Goal: Task Accomplishment & Management: Manage account settings

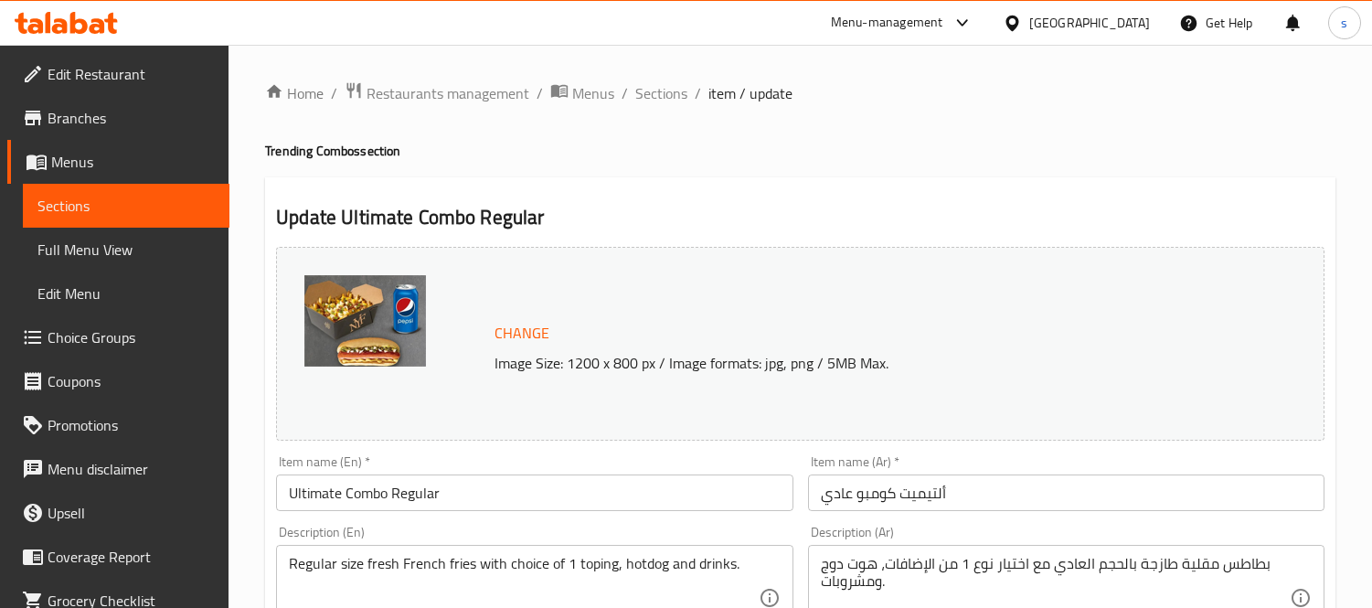
scroll to position [3460, 0]
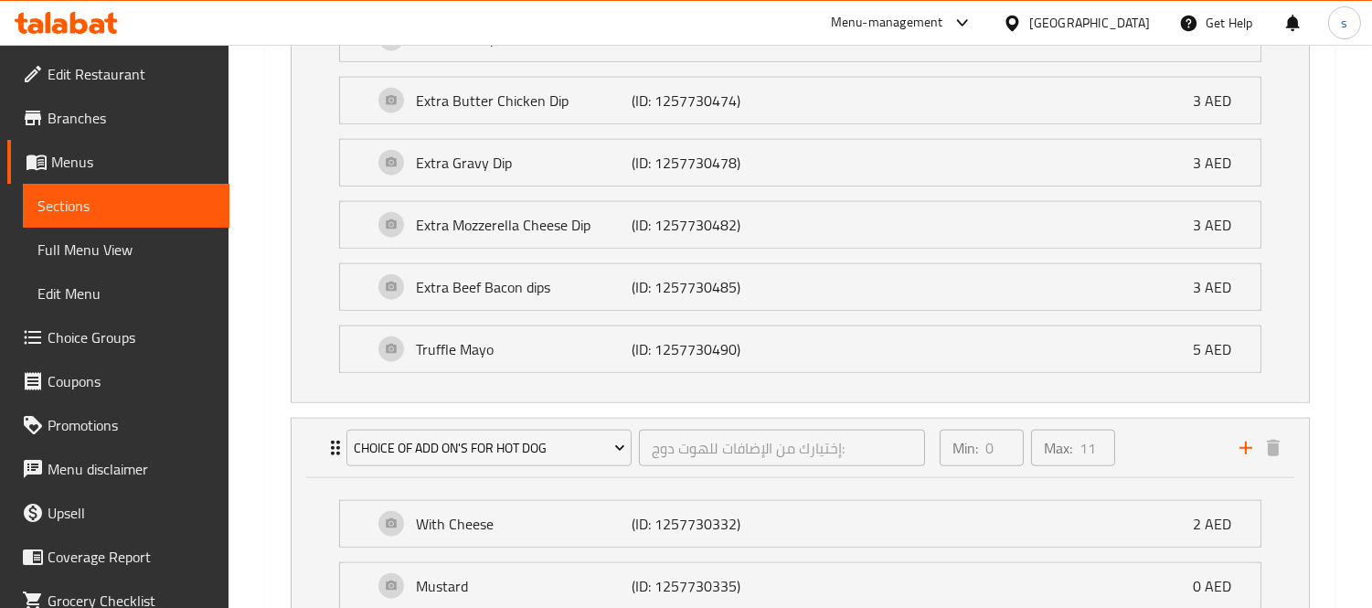
click at [1103, 15] on div "[GEOGRAPHIC_DATA]" at bounding box center [1089, 23] width 121 height 20
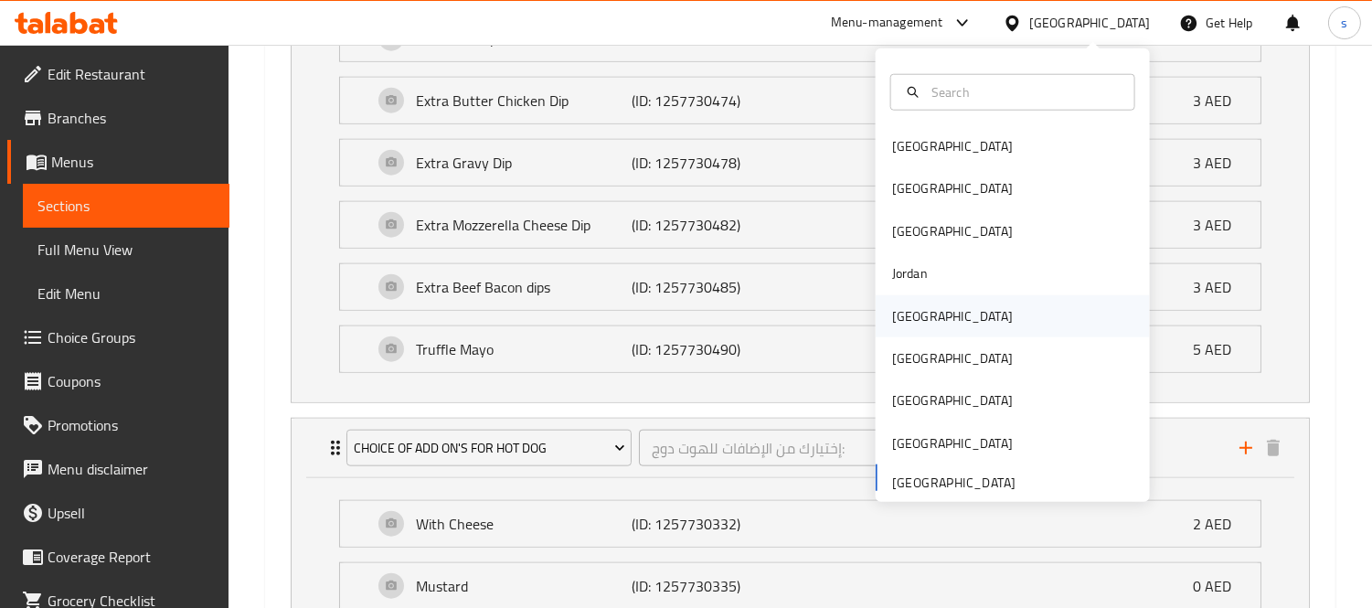
click at [911, 324] on div "[GEOGRAPHIC_DATA]" at bounding box center [952, 316] width 121 height 20
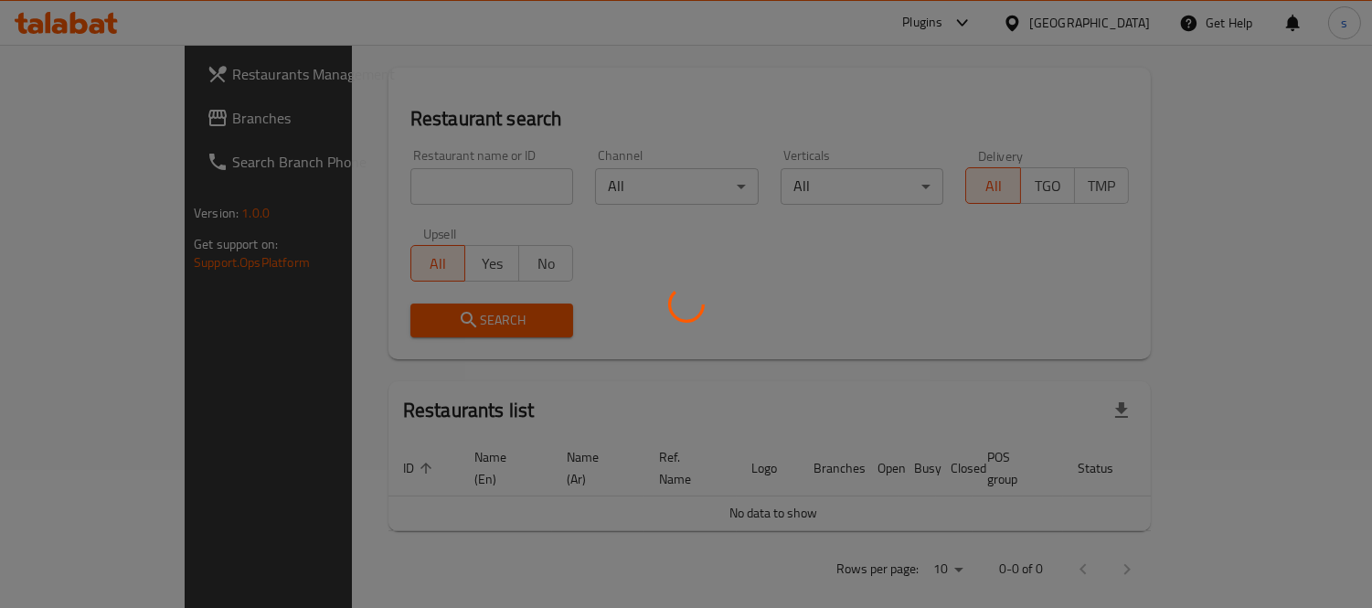
scroll to position [758, 0]
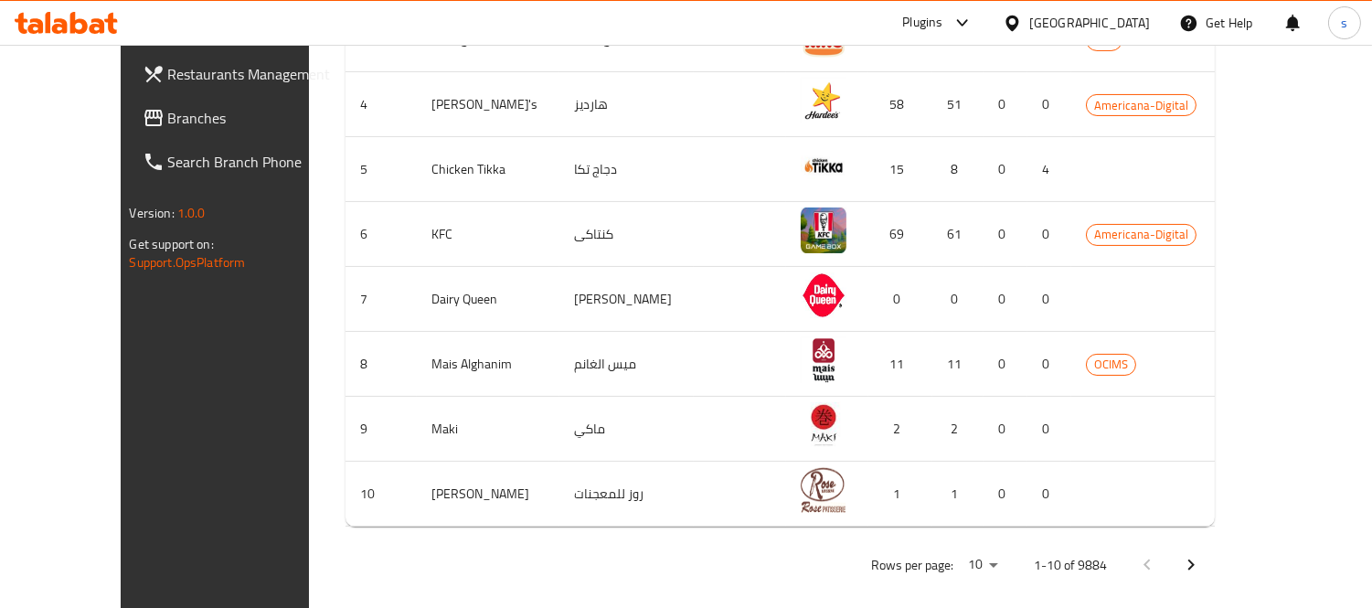
click at [168, 121] on span "Branches" at bounding box center [251, 118] width 167 height 22
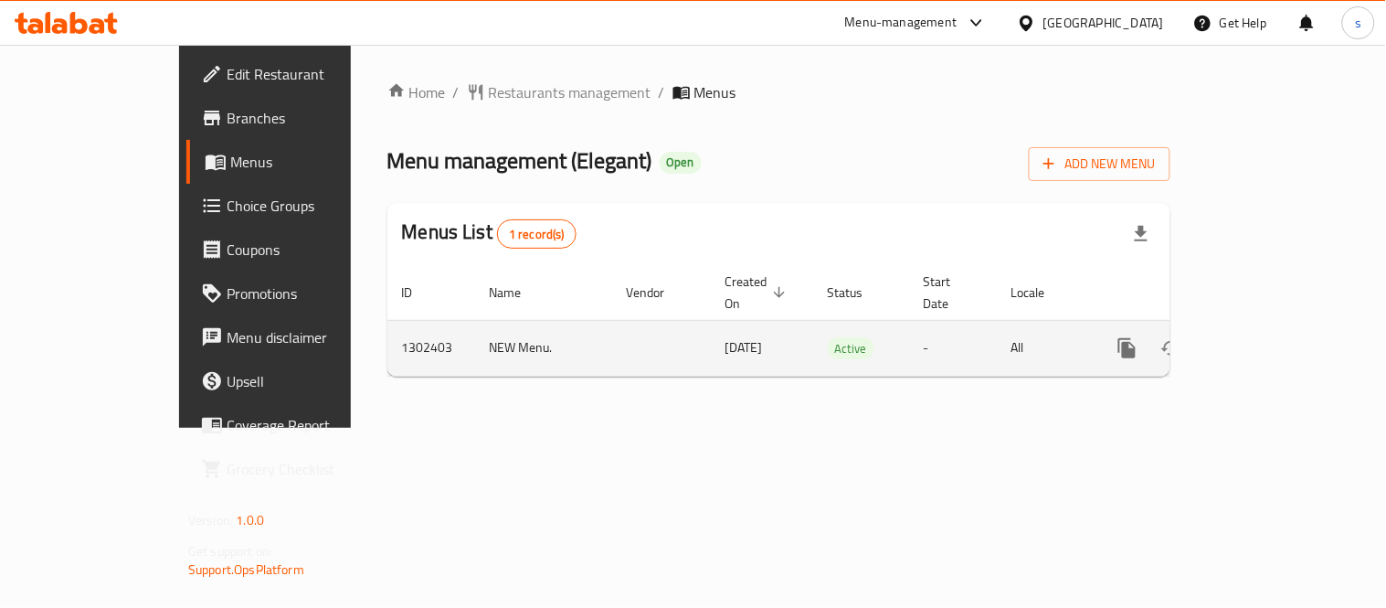
click at [1281, 326] on link "enhanced table" at bounding box center [1259, 348] width 44 height 44
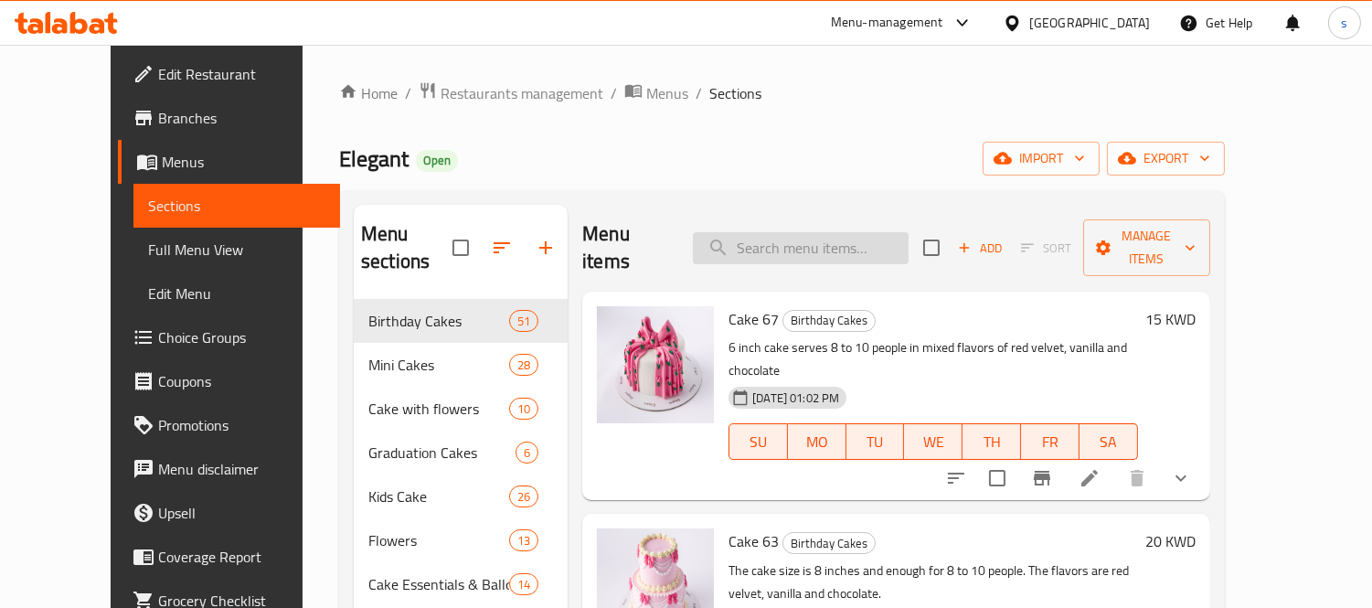
click at [847, 233] on input "search" at bounding box center [801, 248] width 216 height 32
paste input "Cake 66"
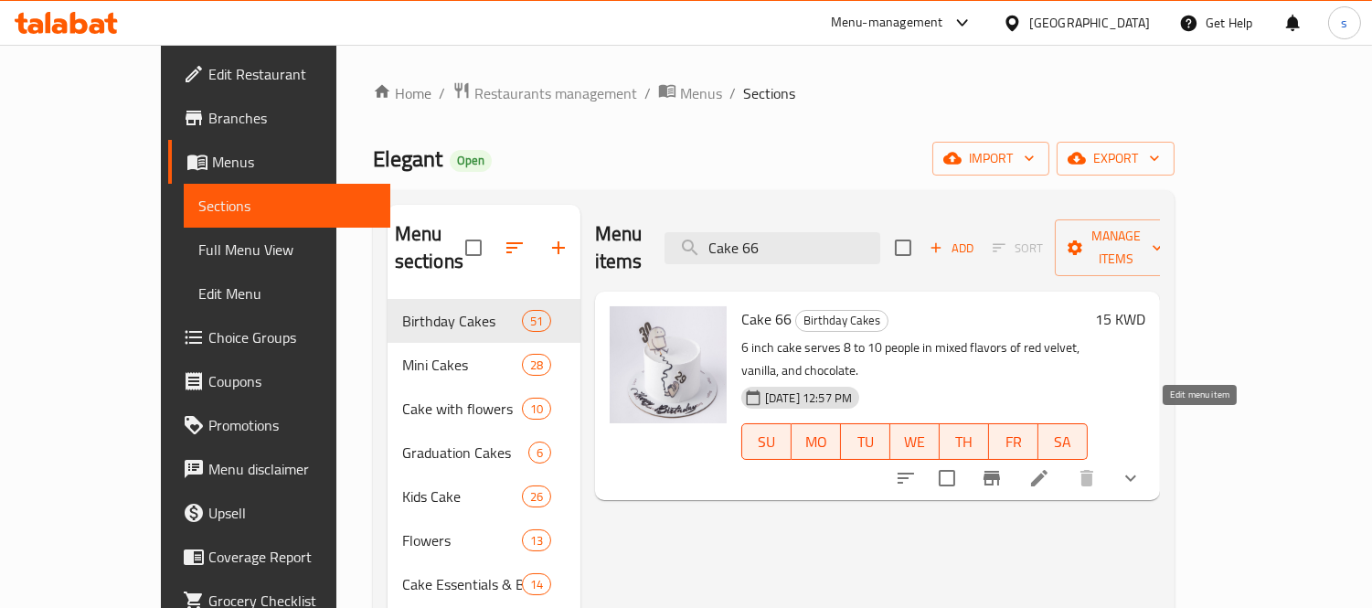
type input "Cake 66"
click at [1047, 470] on icon at bounding box center [1039, 478] width 16 height 16
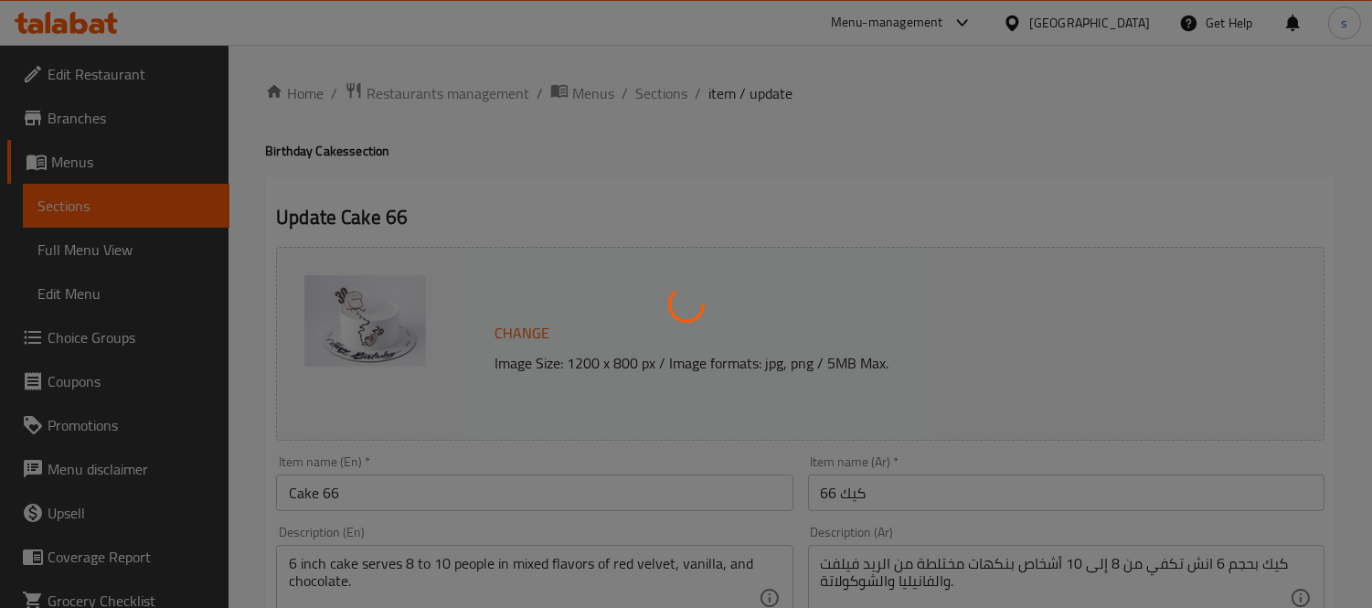
type input "اضافة اكسسوارات"
type input "0"
type input "11"
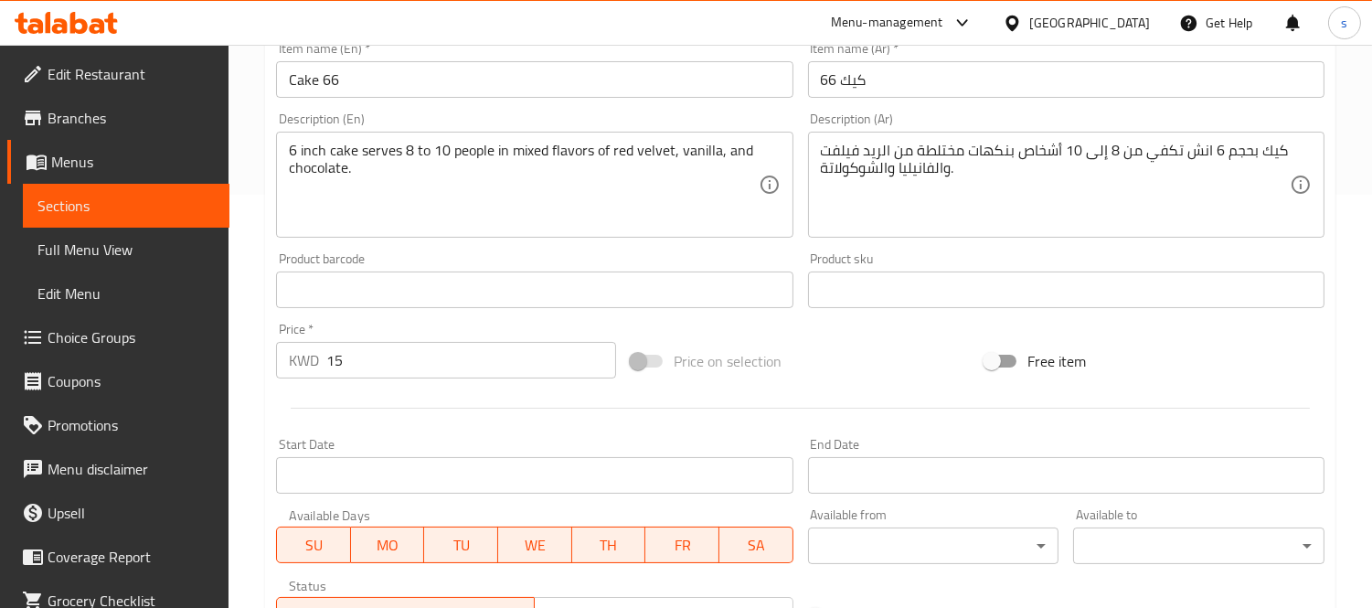
scroll to position [710, 0]
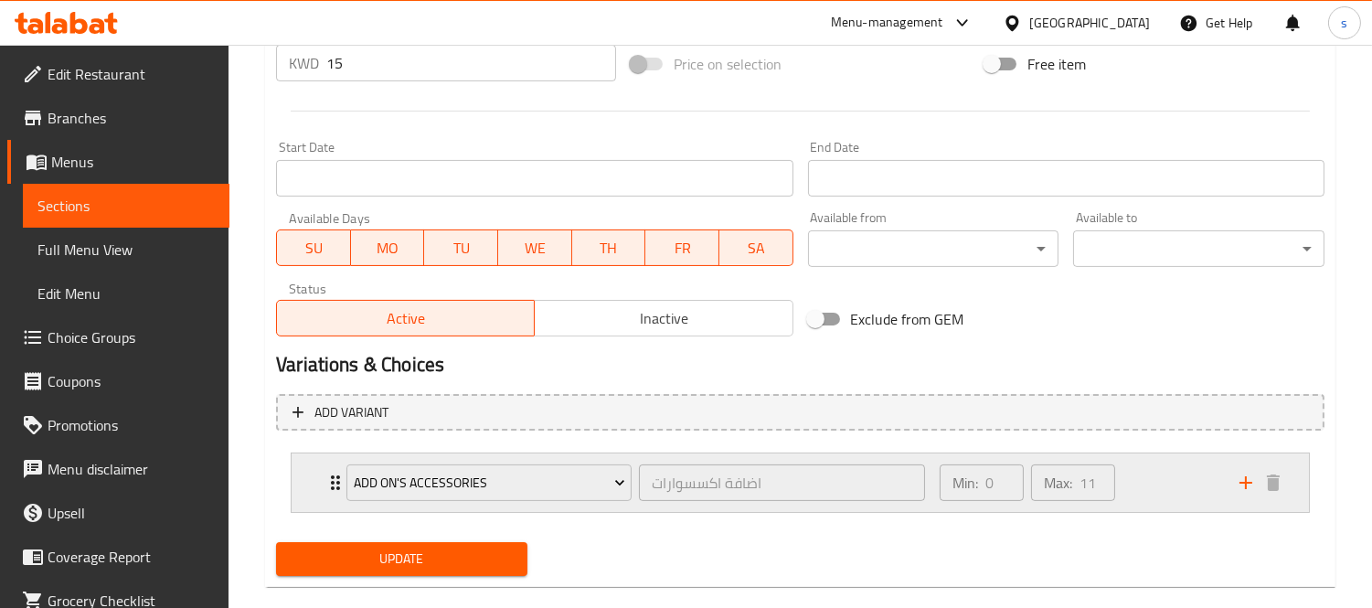
click at [339, 482] on div "Add On's Accessories اضافة اكسسوارات ​" at bounding box center [635, 482] width 600 height 58
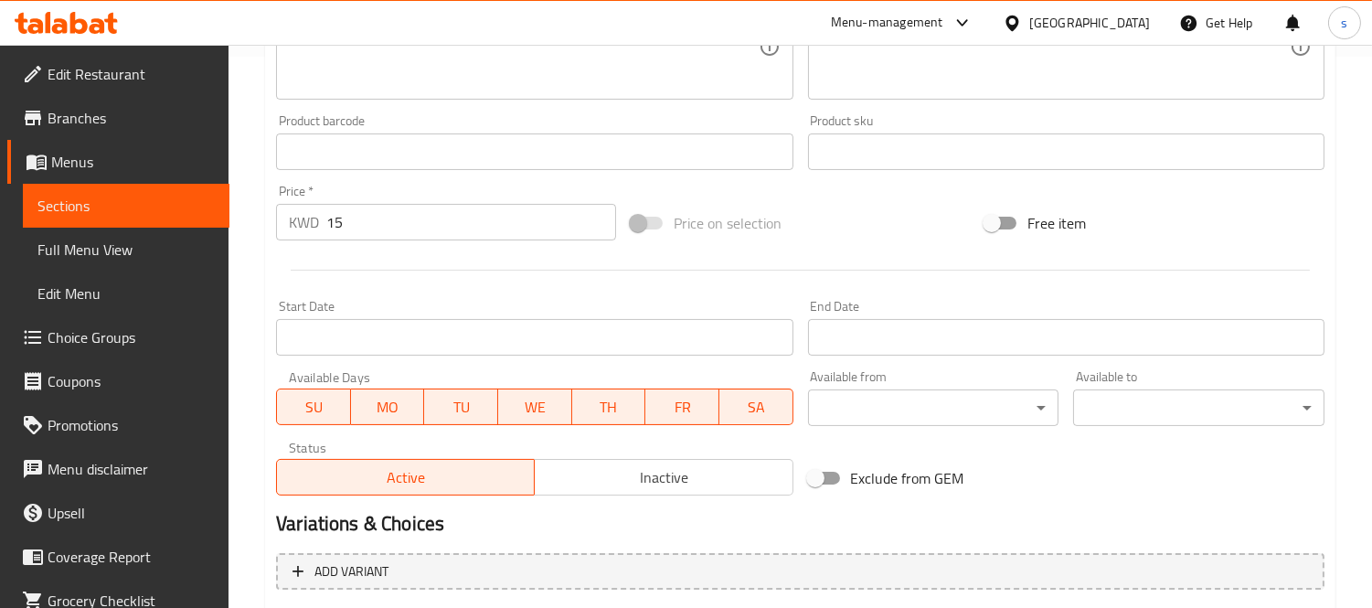
scroll to position [148, 0]
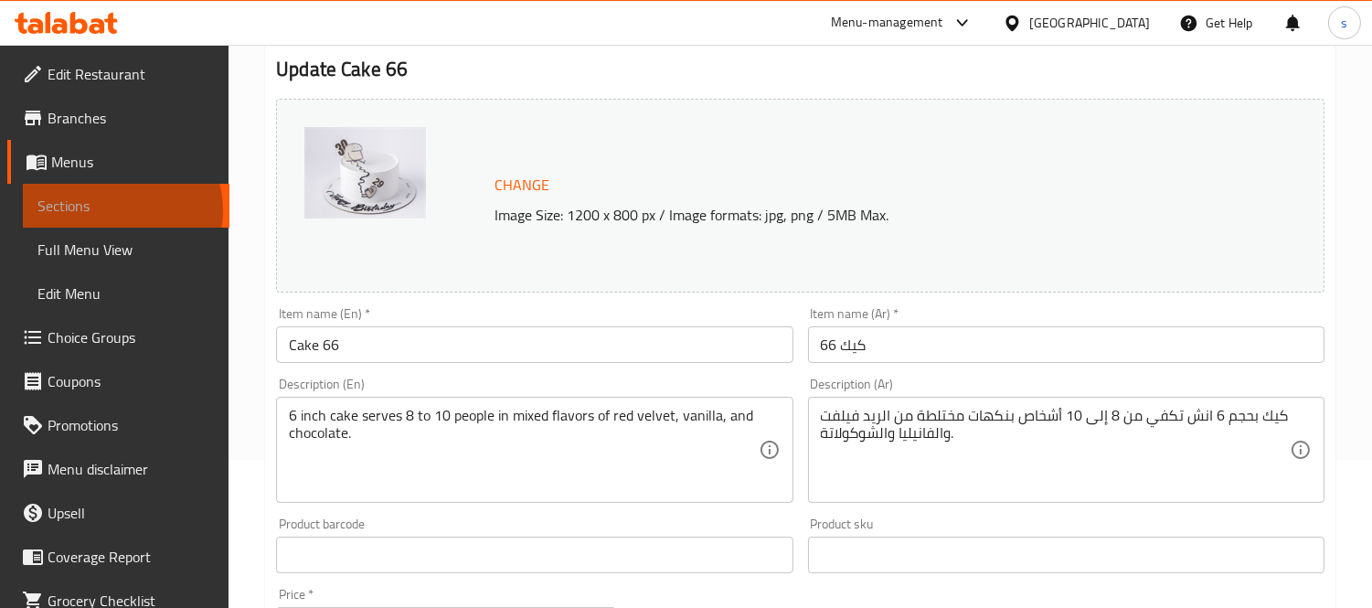
click at [121, 210] on span "Sections" at bounding box center [125, 206] width 177 height 22
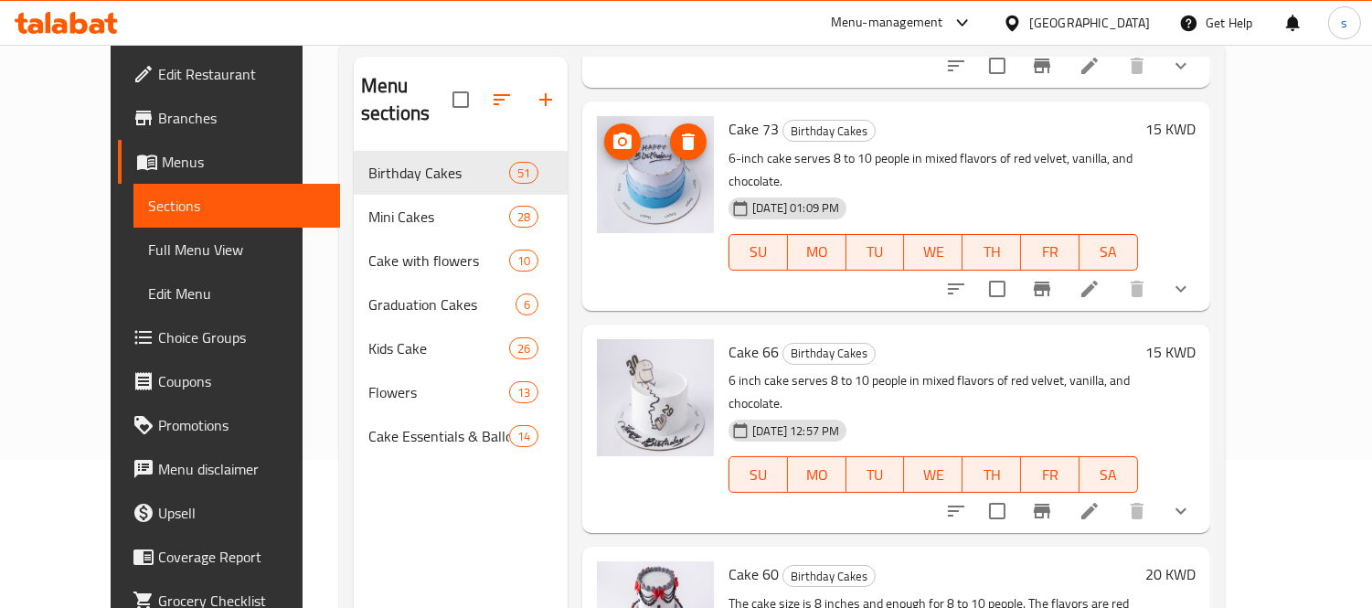
scroll to position [710, 0]
click at [1097, 502] on icon at bounding box center [1089, 510] width 16 height 16
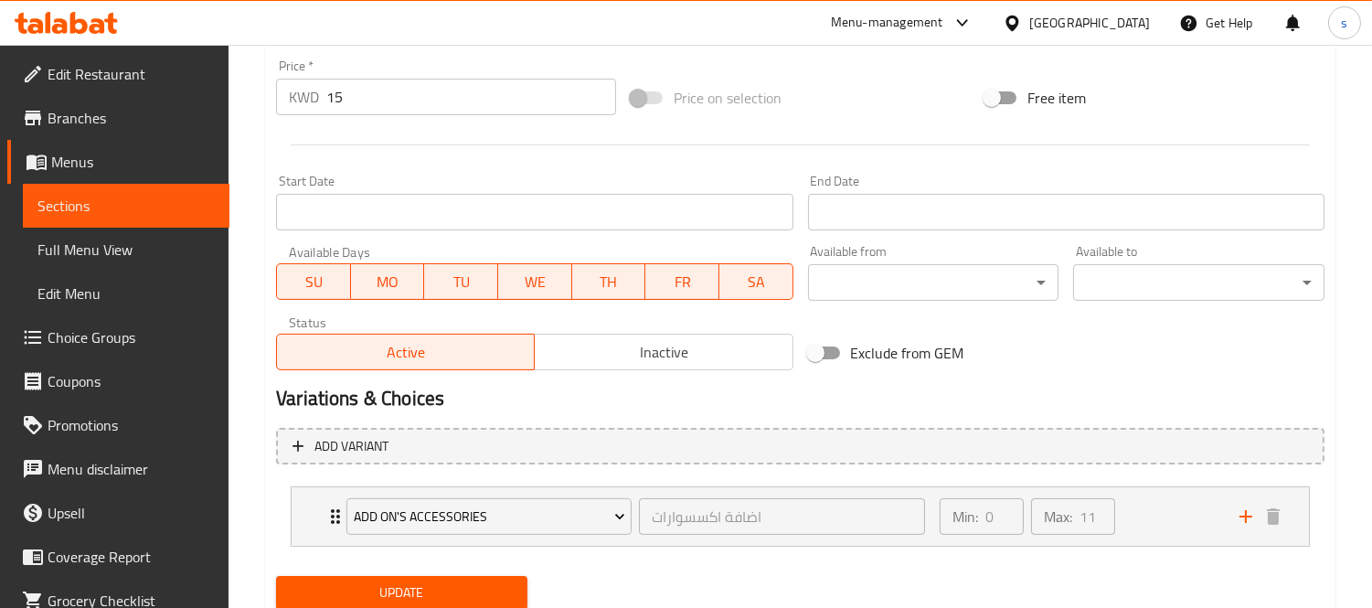
scroll to position [737, 0]
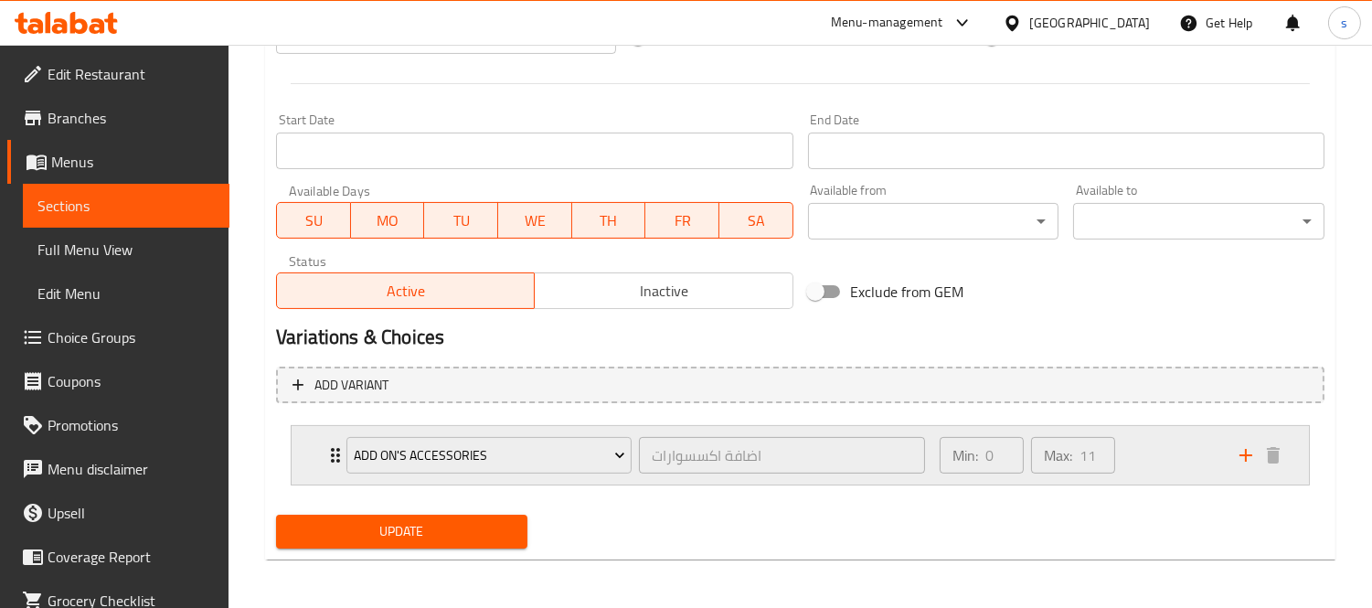
click at [329, 453] on icon "Expand" at bounding box center [335, 455] width 22 height 22
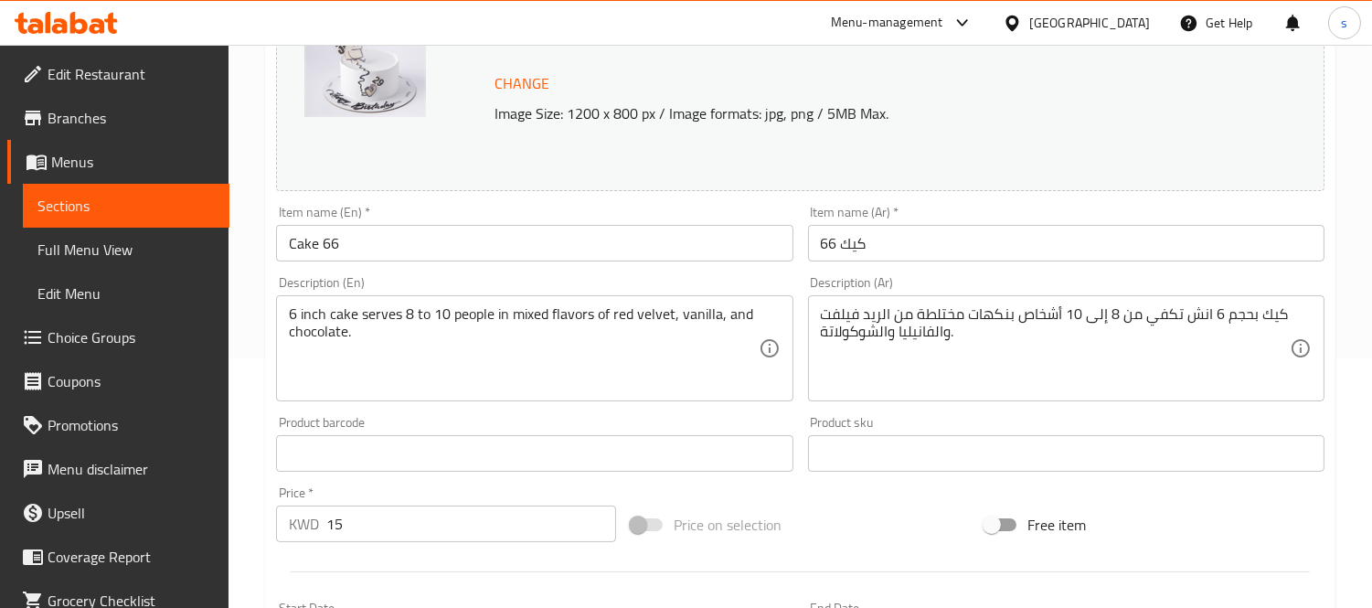
scroll to position [0, 0]
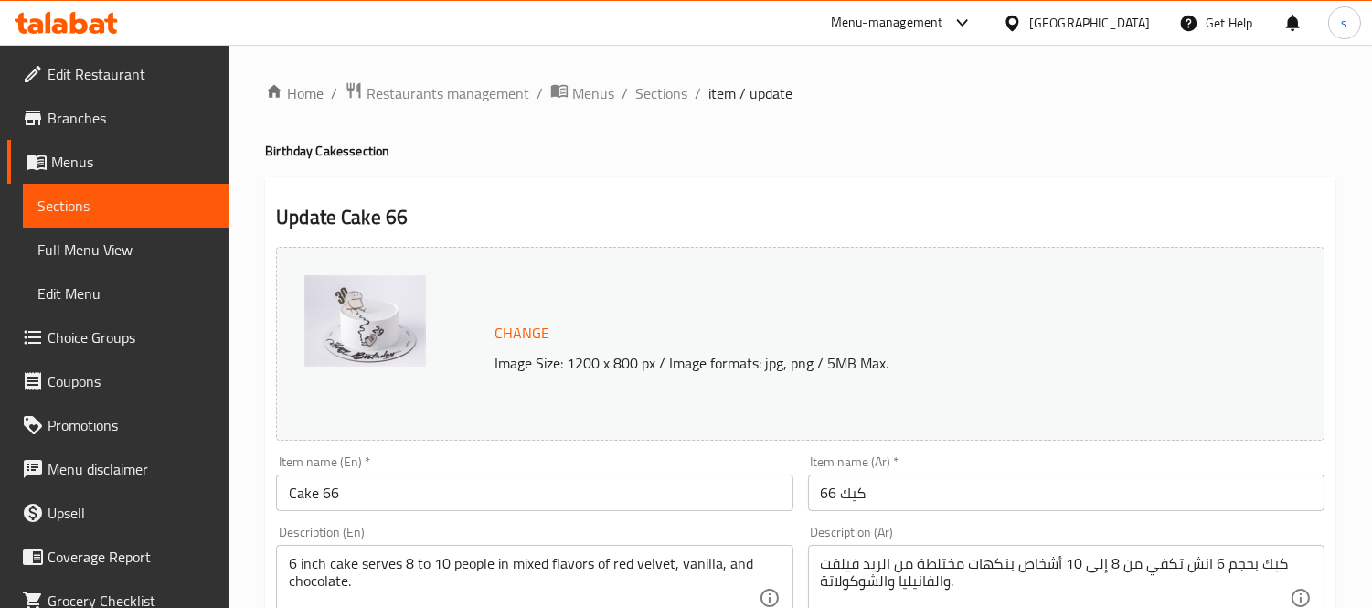
click at [90, 169] on span "Menus" at bounding box center [133, 162] width 164 height 22
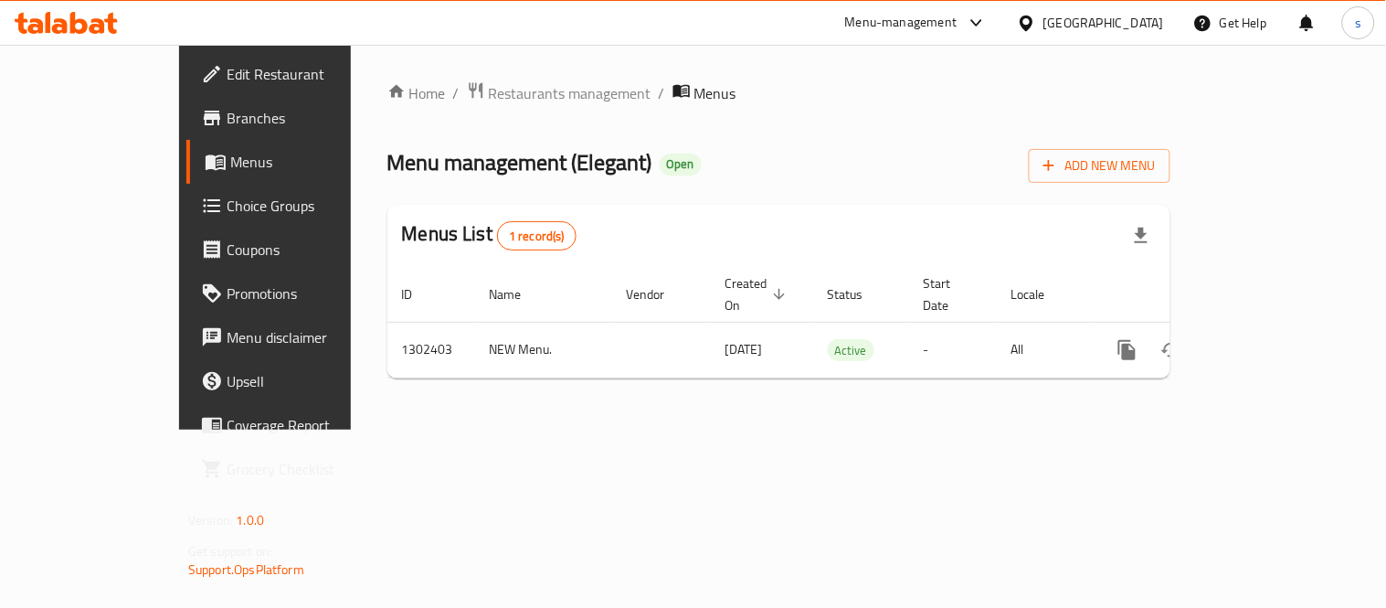
click at [1002, 25] on div "Menu-management" at bounding box center [917, 23] width 172 height 44
click at [1131, 27] on div "Kuwait" at bounding box center [1103, 23] width 121 height 20
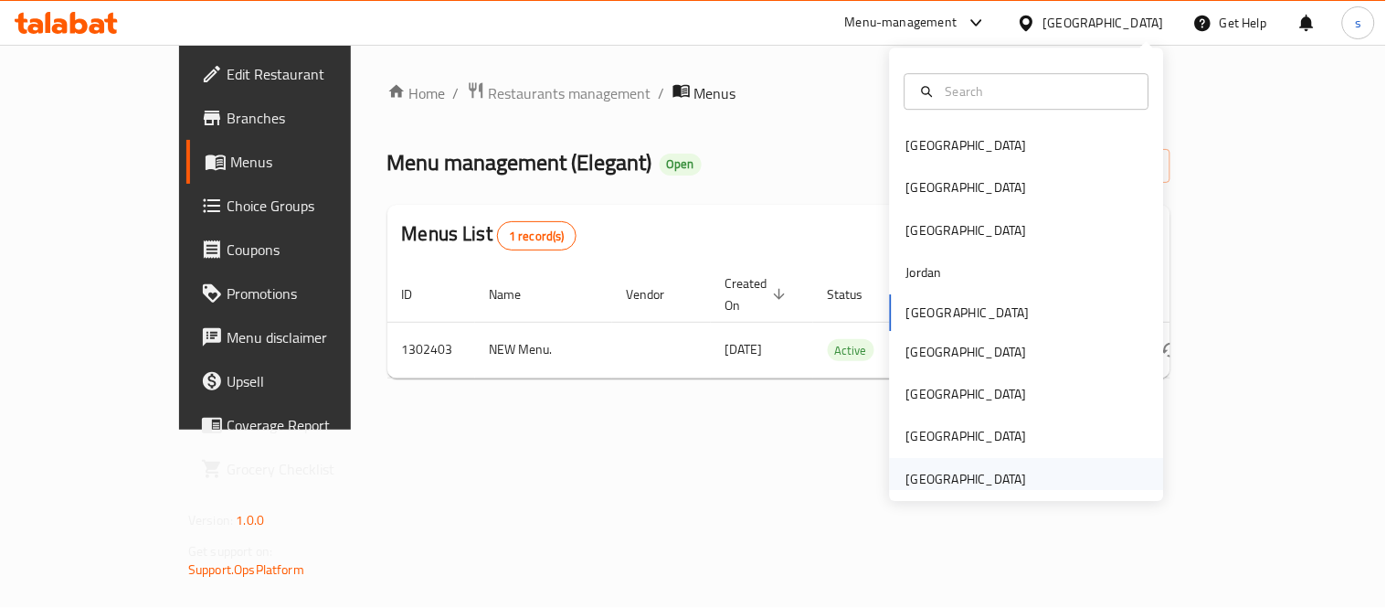
click at [1014, 476] on div "United Arab Emirates" at bounding box center [967, 479] width 150 height 42
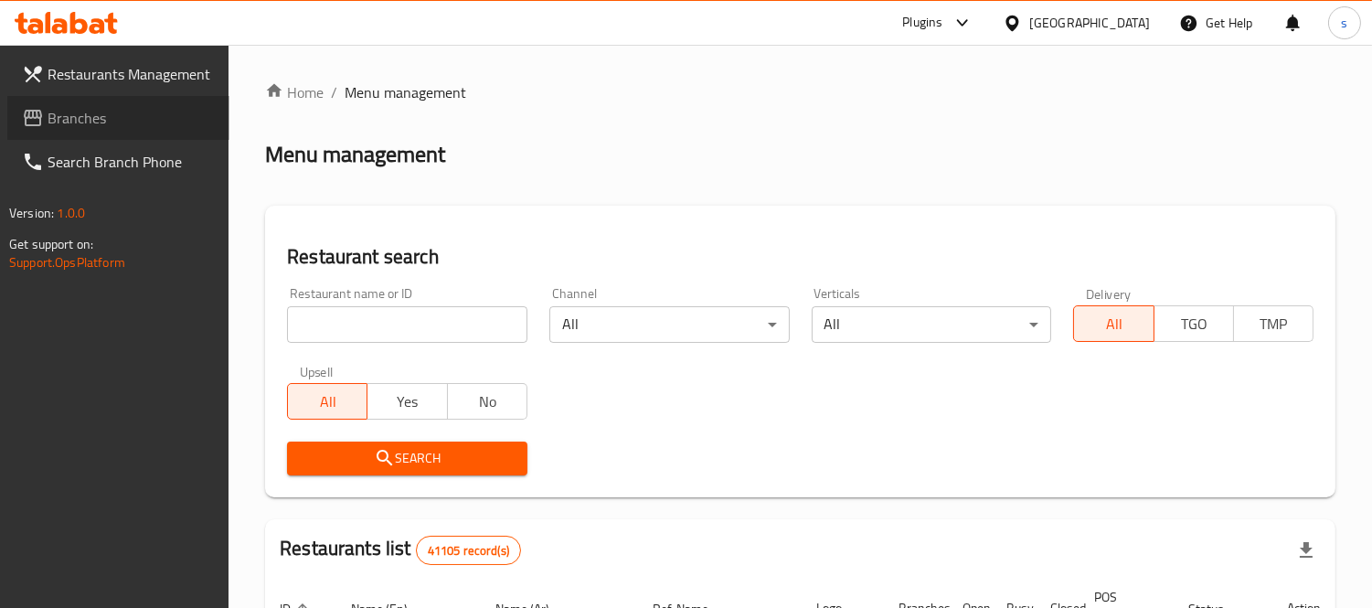
click at [66, 122] on span "Branches" at bounding box center [131, 118] width 167 height 22
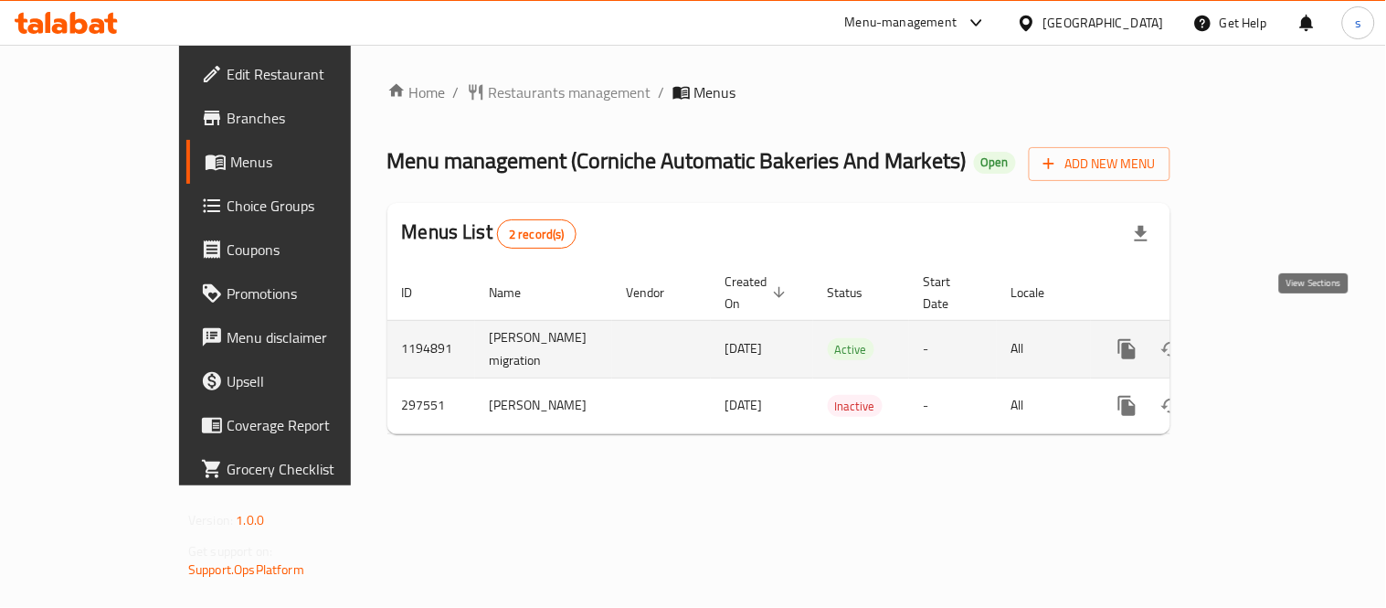
click at [1270, 338] on icon "enhanced table" at bounding box center [1259, 349] width 22 height 22
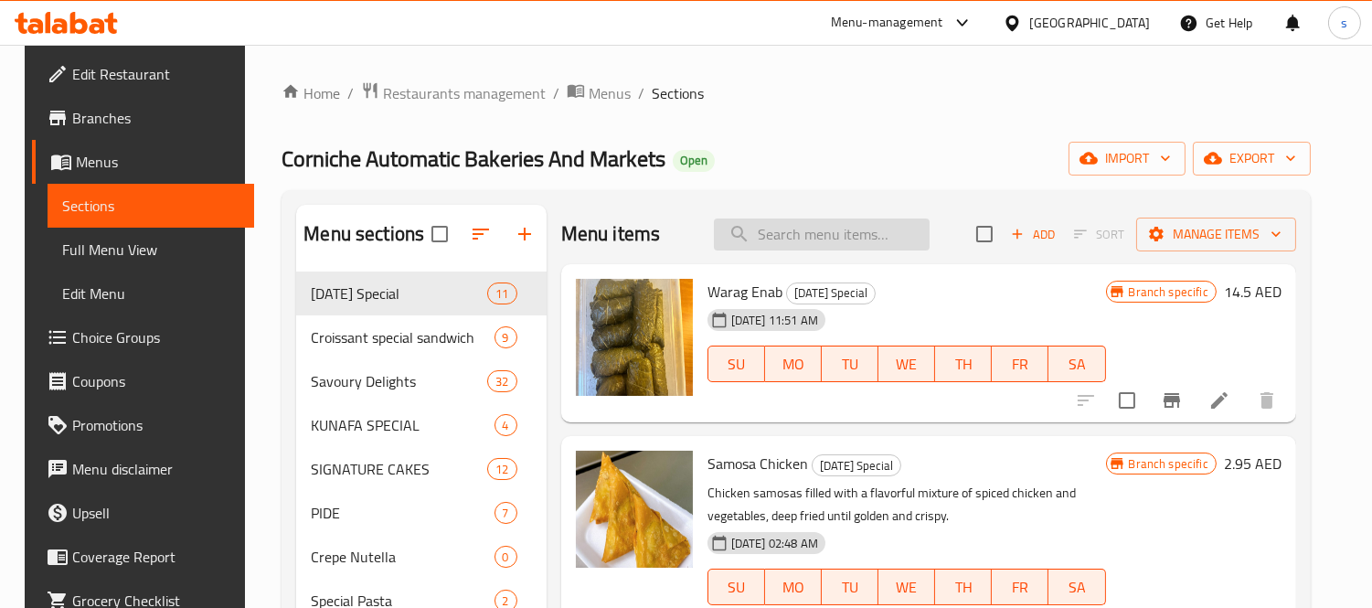
click at [825, 245] on input "search" at bounding box center [822, 234] width 216 height 32
paste input "Pastrami Pide"
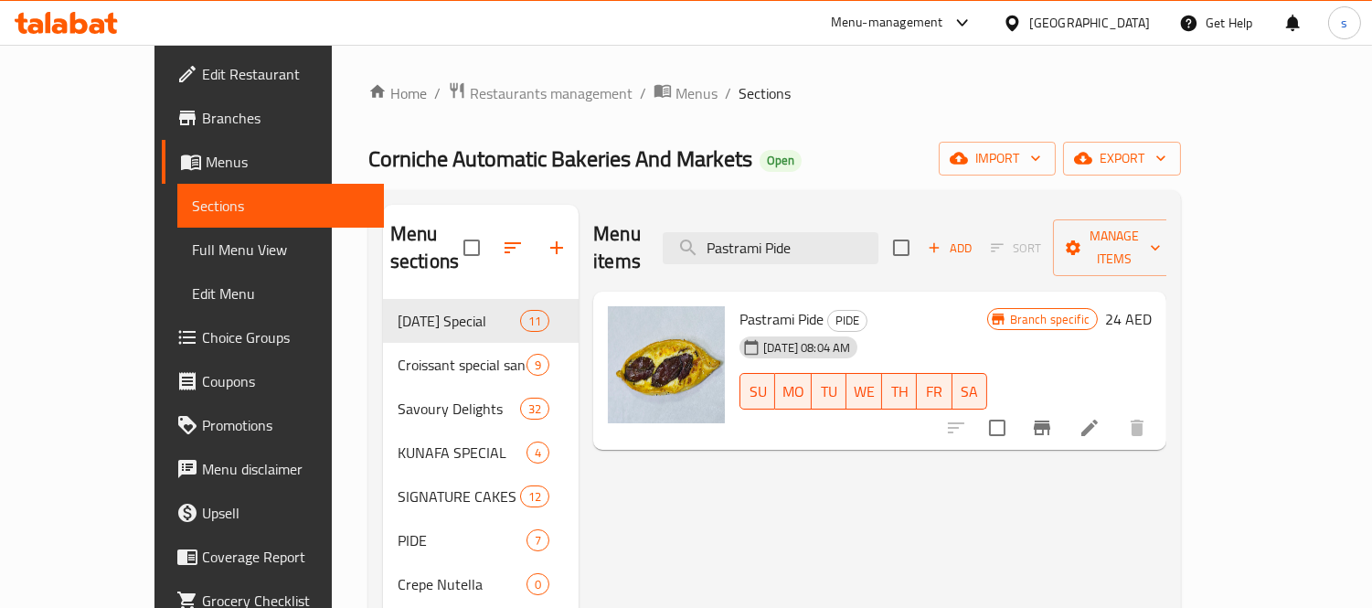
type input "Pastrami Pide"
click at [1093, 24] on div "[GEOGRAPHIC_DATA]" at bounding box center [1089, 23] width 121 height 20
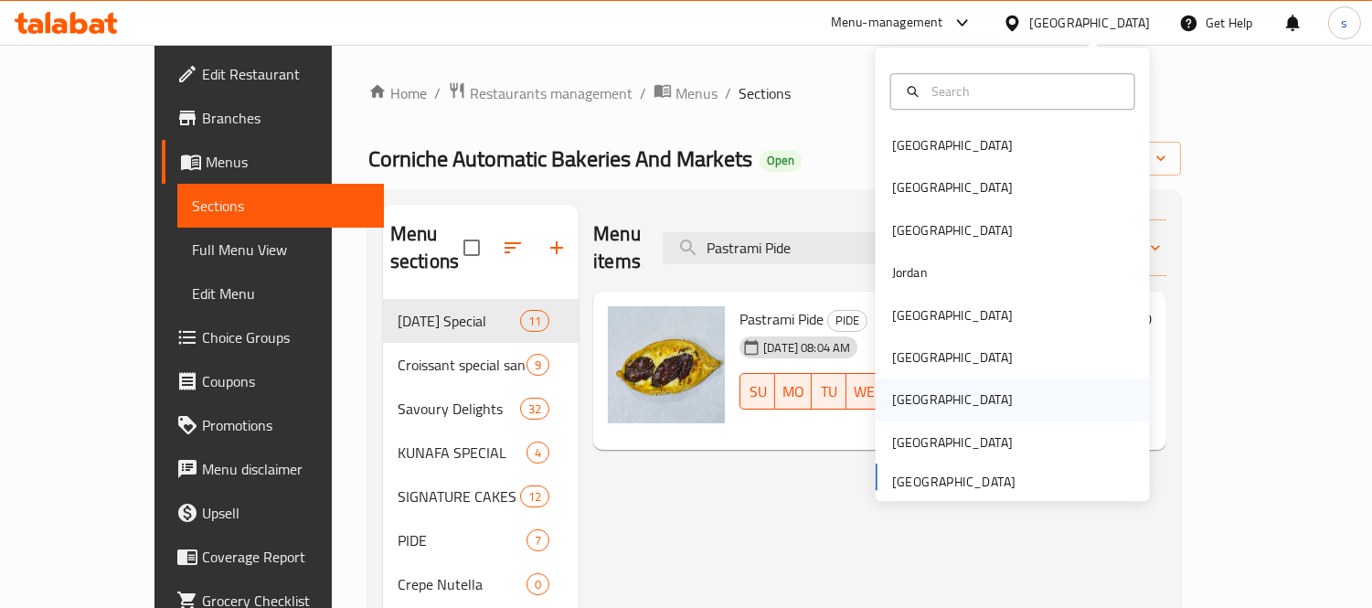
click at [884, 386] on div "[GEOGRAPHIC_DATA]" at bounding box center [952, 400] width 150 height 42
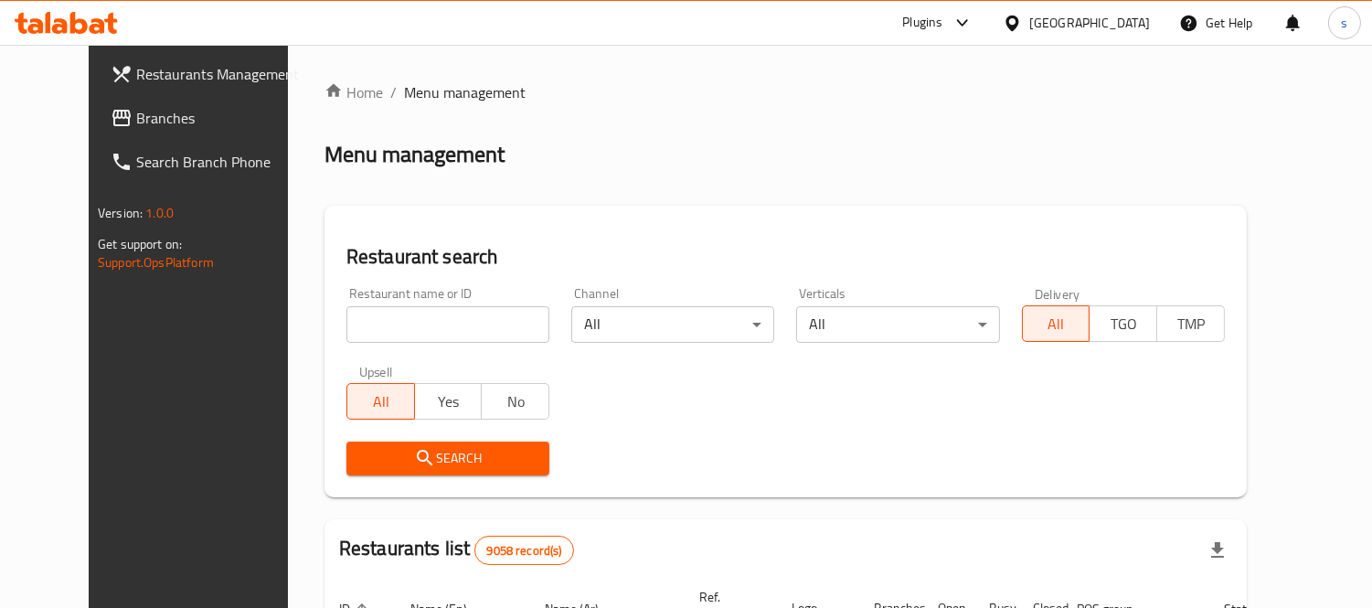
click at [89, 124] on div at bounding box center [686, 304] width 1372 height 608
click at [115, 179] on link "Search Branch Phone" at bounding box center [207, 162] width 222 height 44
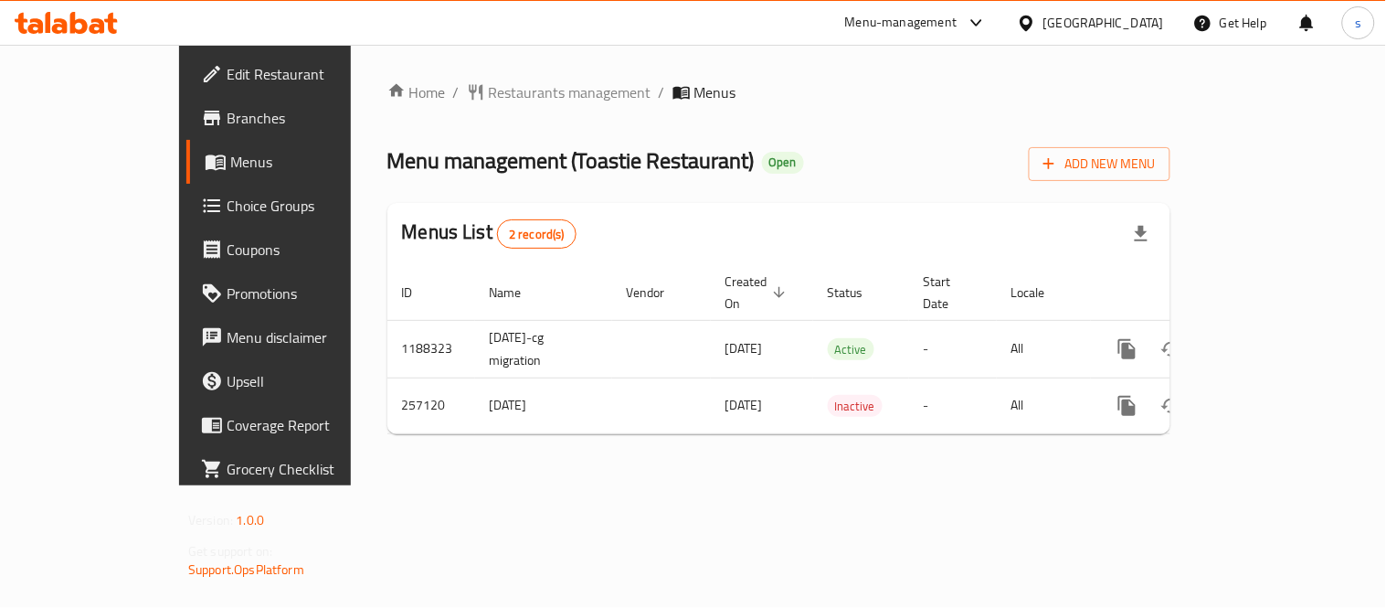
click at [1043, 20] on div at bounding box center [1030, 23] width 26 height 20
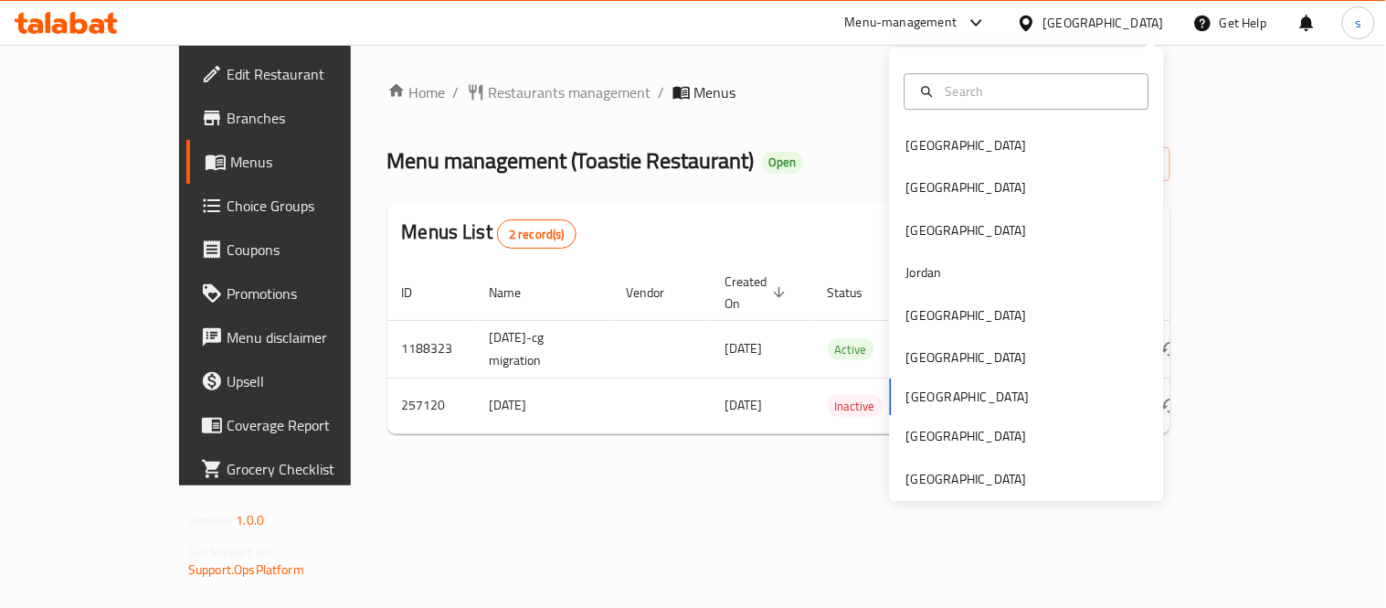
click at [839, 130] on div "Home / Restaurants management / Menus Menu management ( Toastie Restaurant ) Op…" at bounding box center [778, 264] width 783 height 367
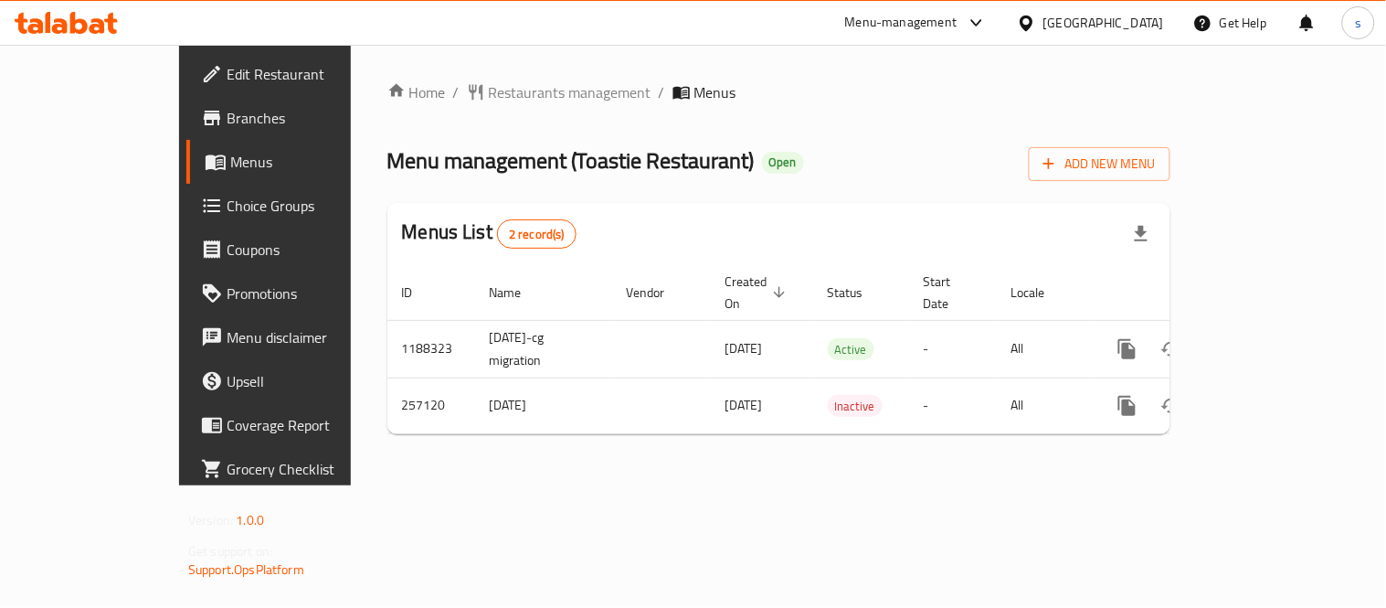
click at [1033, 18] on icon at bounding box center [1026, 23] width 13 height 16
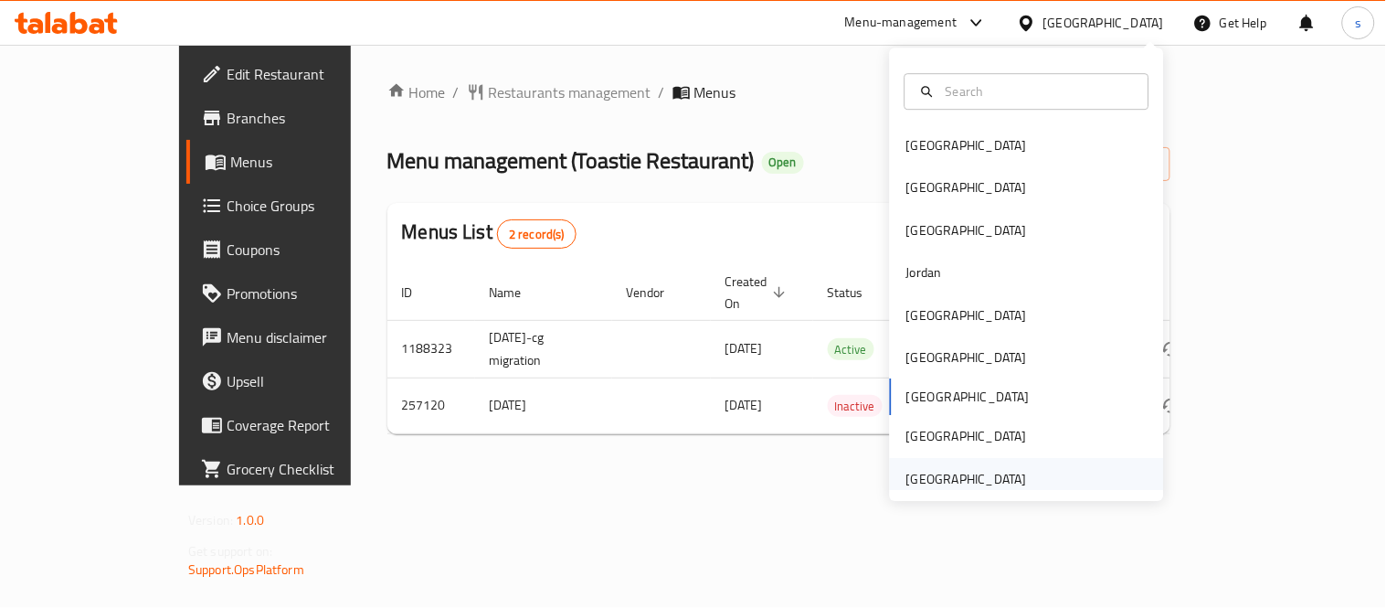
click at [980, 469] on div "United Arab Emirates" at bounding box center [966, 479] width 121 height 20
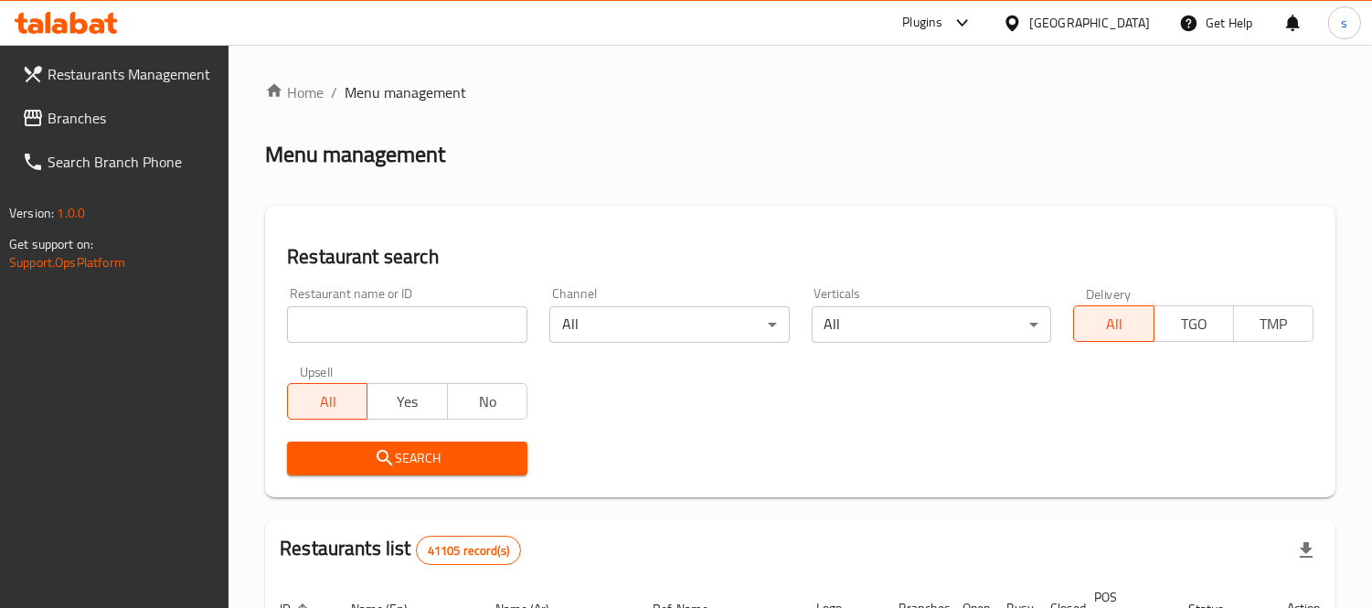
click at [83, 119] on span "Branches" at bounding box center [131, 118] width 167 height 22
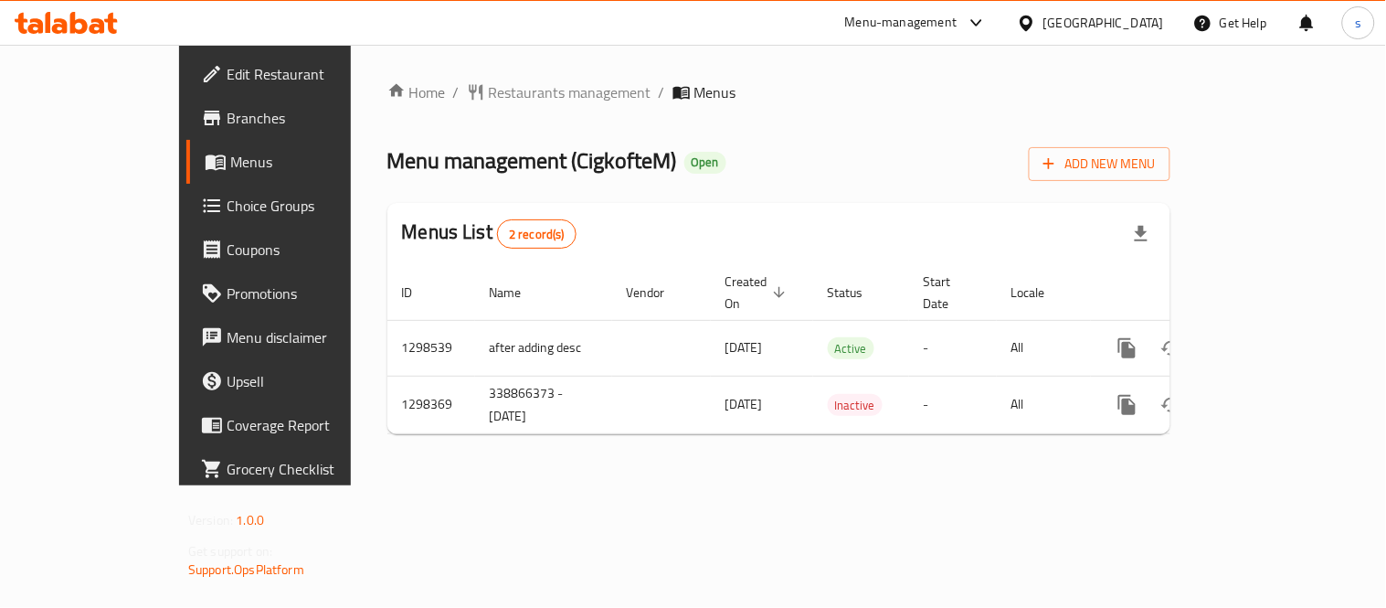
click at [1099, 22] on div "[GEOGRAPHIC_DATA]" at bounding box center [1103, 23] width 121 height 20
drag, startPoint x: 800, startPoint y: 159, endPoint x: 853, endPoint y: 92, distance: 85.8
click at [800, 158] on div "Menu management ( CigkofteM ) Open Add New Menu" at bounding box center [778, 160] width 783 height 41
click at [889, 19] on div "Menu-management" at bounding box center [901, 23] width 112 height 22
click at [829, 205] on div "Restaurant-Management" at bounding box center [804, 202] width 143 height 20
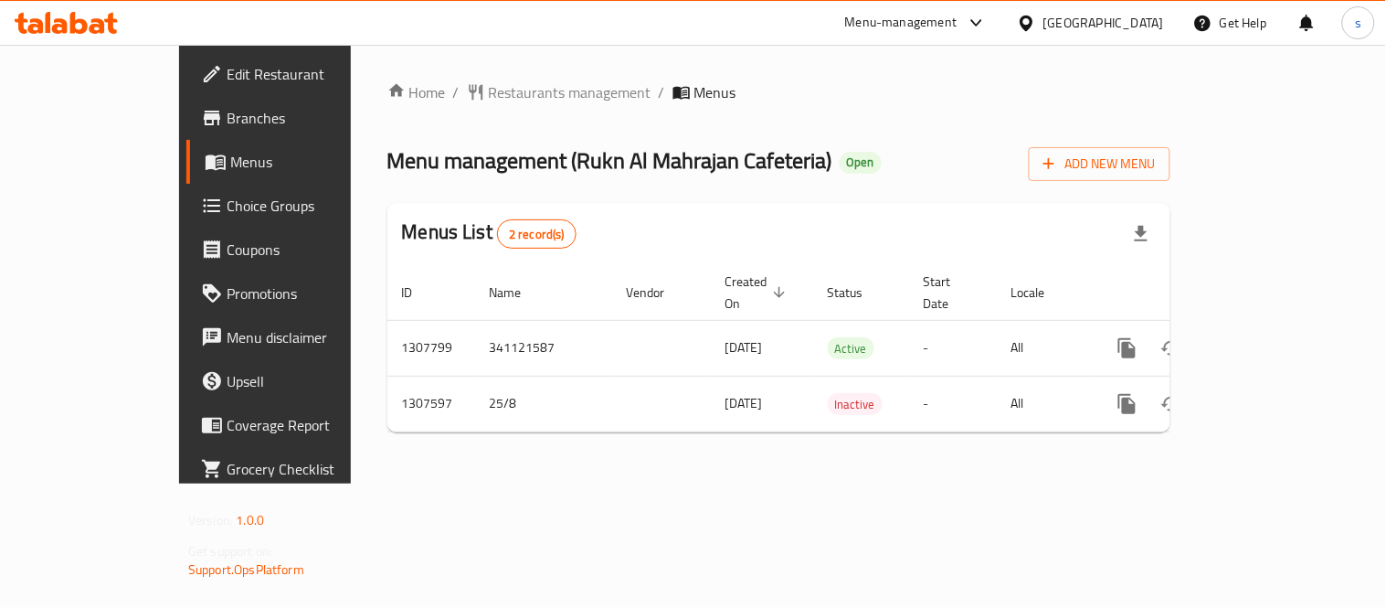
click at [1087, 35] on div "[GEOGRAPHIC_DATA]" at bounding box center [1090, 23] width 176 height 44
click at [1094, 23] on div "[GEOGRAPHIC_DATA]" at bounding box center [1103, 23] width 121 height 20
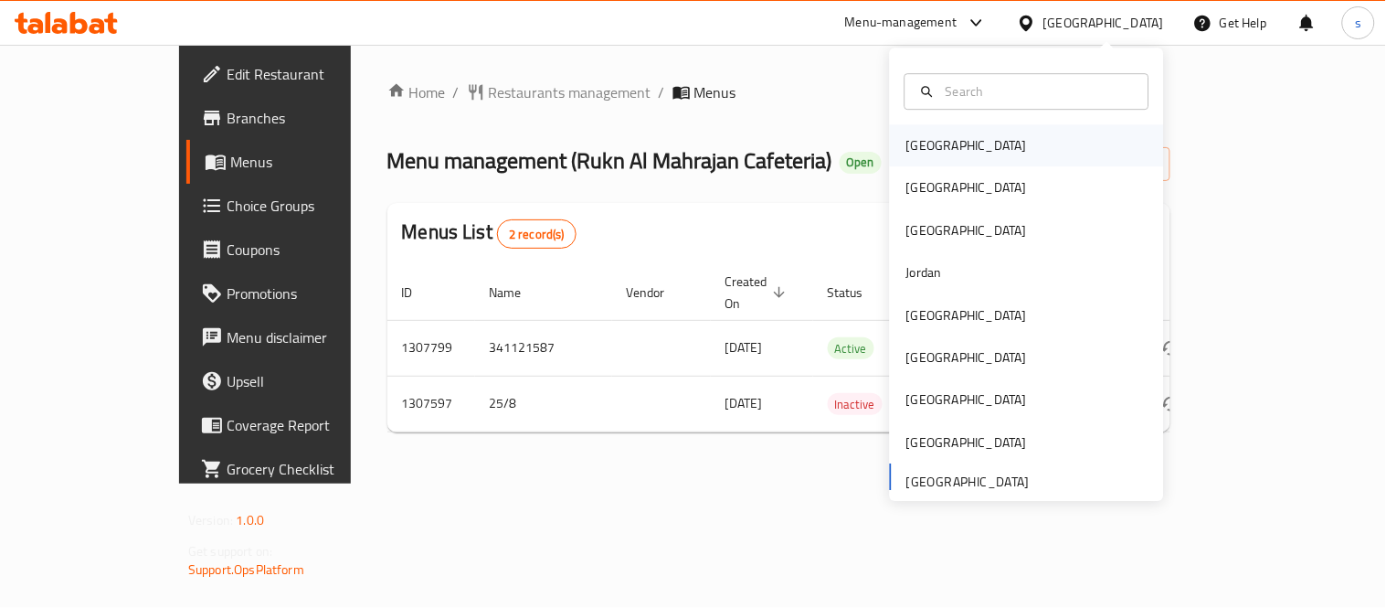
click at [924, 143] on div "[GEOGRAPHIC_DATA]" at bounding box center [966, 145] width 121 height 20
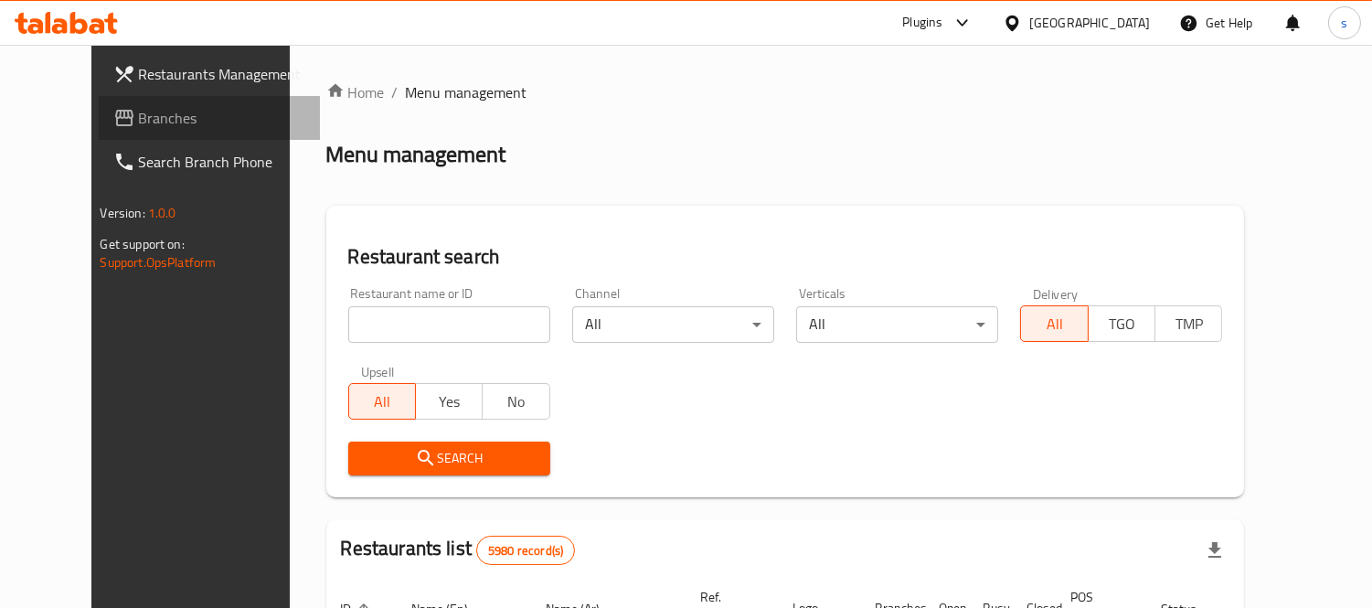
click at [139, 110] on span "Branches" at bounding box center [222, 118] width 167 height 22
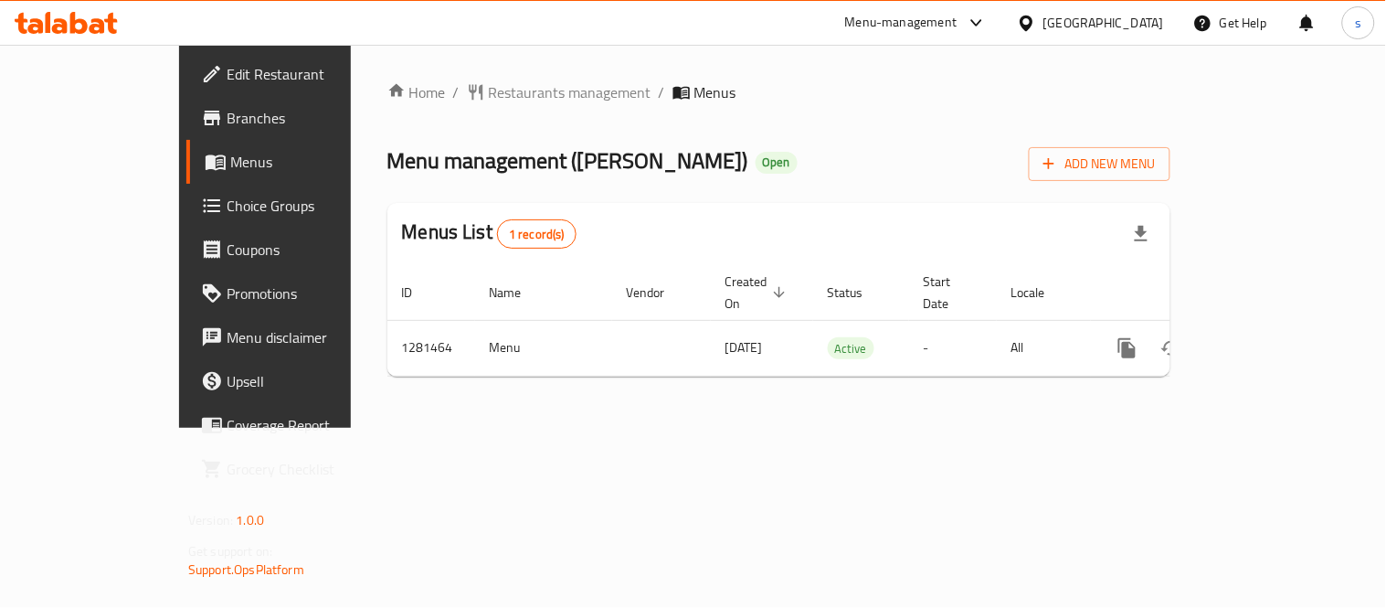
click at [1130, 24] on div "[GEOGRAPHIC_DATA]" at bounding box center [1103, 23] width 121 height 20
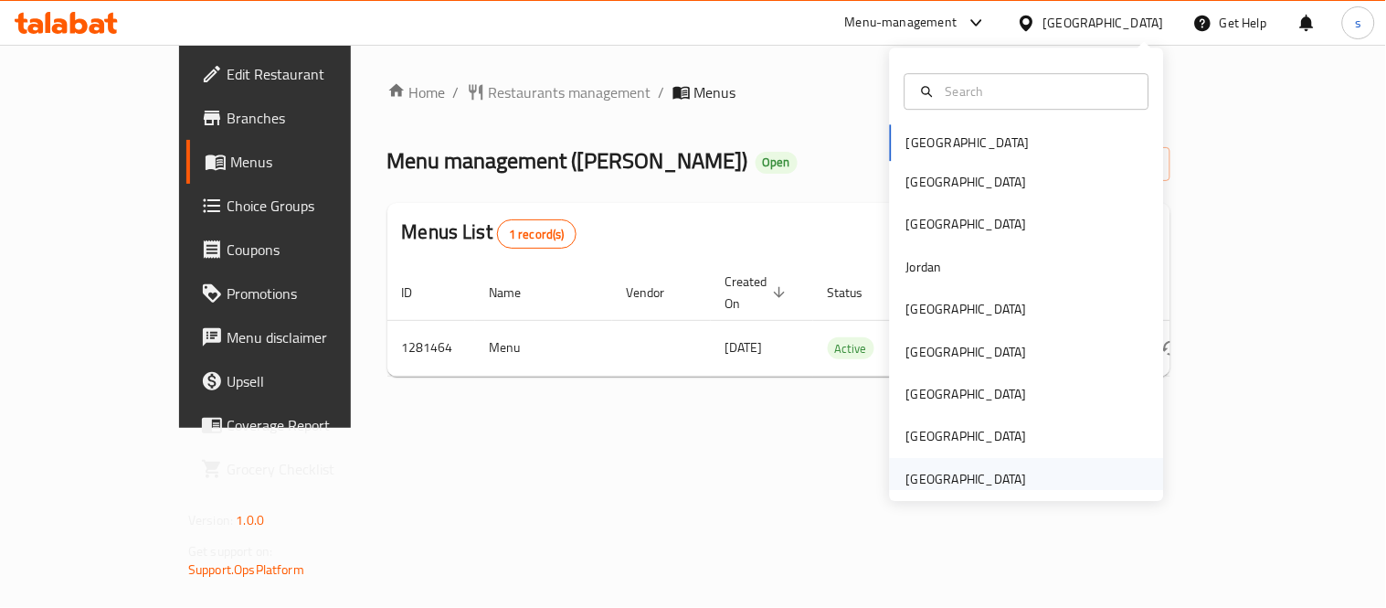
click at [952, 471] on div "[GEOGRAPHIC_DATA]" at bounding box center [966, 479] width 121 height 20
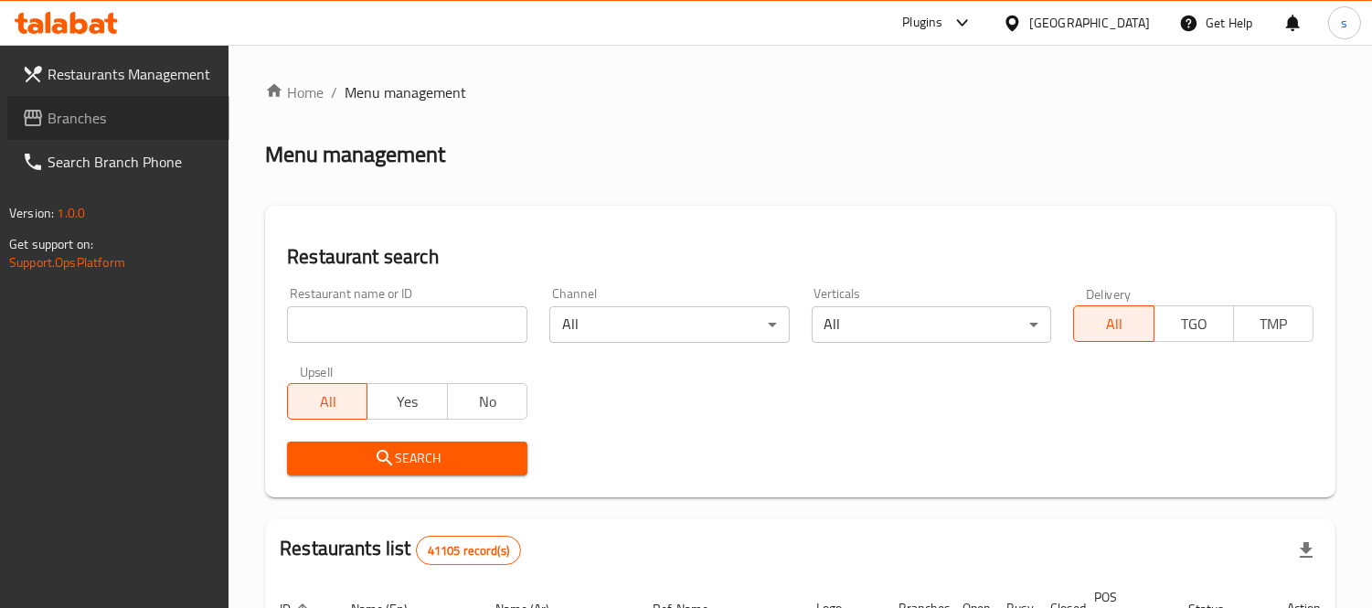
click at [79, 121] on span "Branches" at bounding box center [131, 118] width 167 height 22
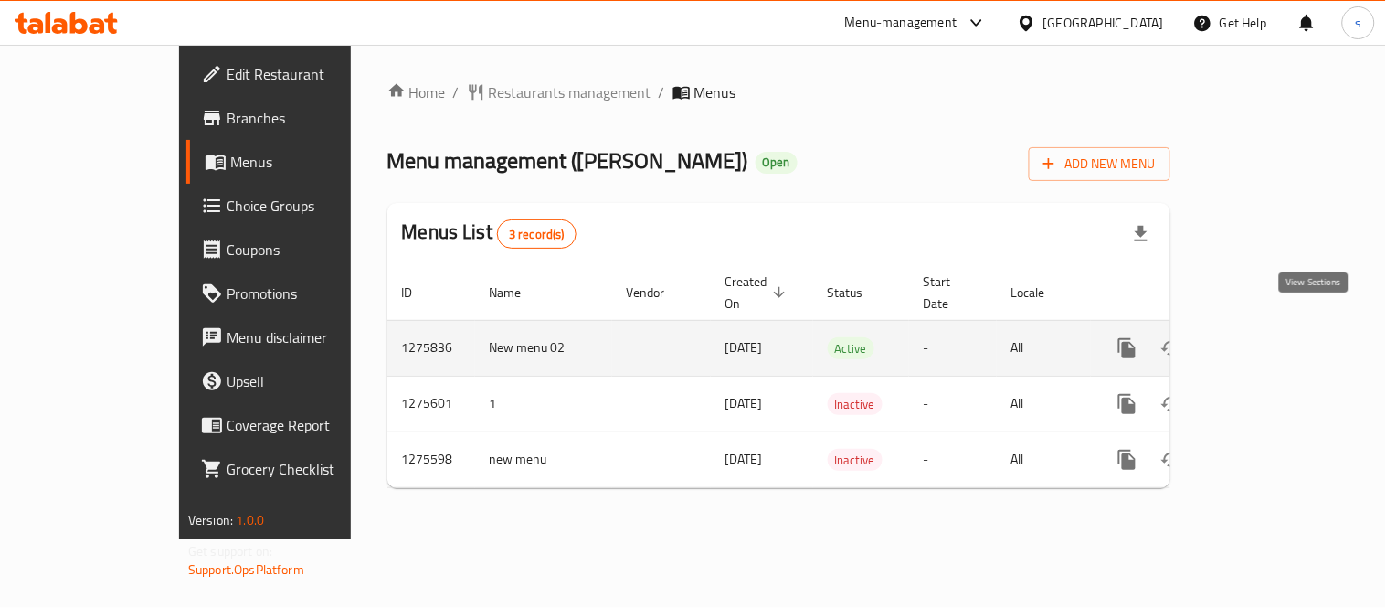
click at [1270, 337] on icon "enhanced table" at bounding box center [1259, 348] width 22 height 22
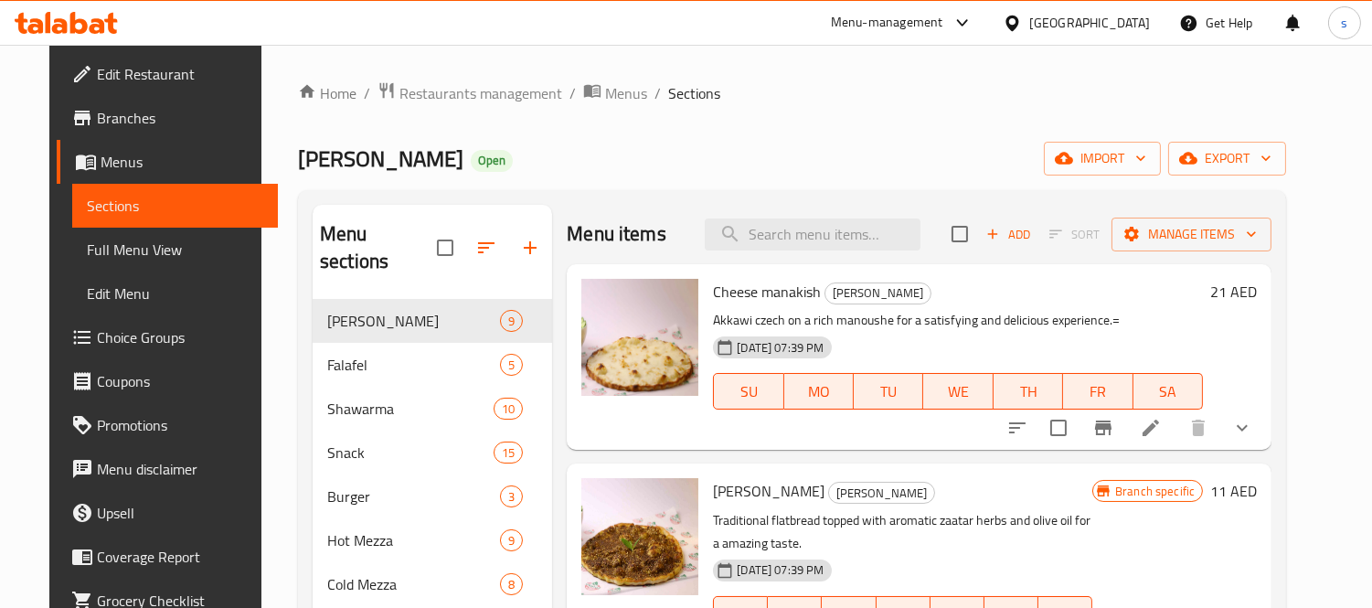
click at [97, 343] on span "Choice Groups" at bounding box center [180, 337] width 167 height 22
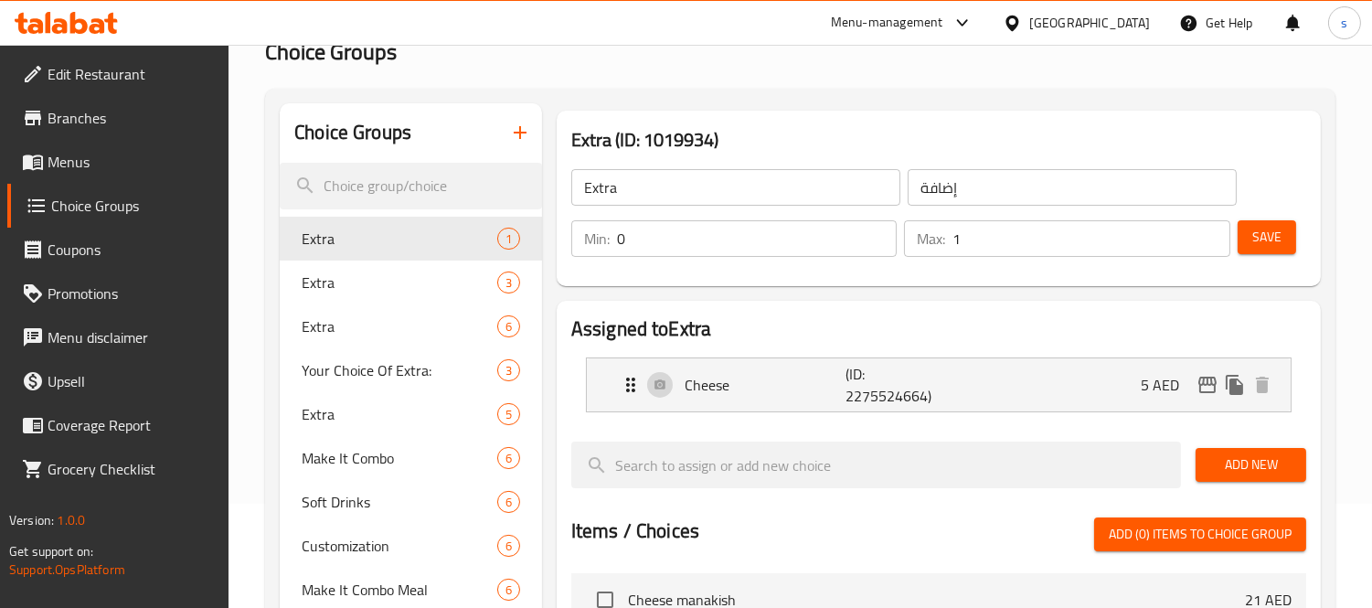
scroll to position [203, 0]
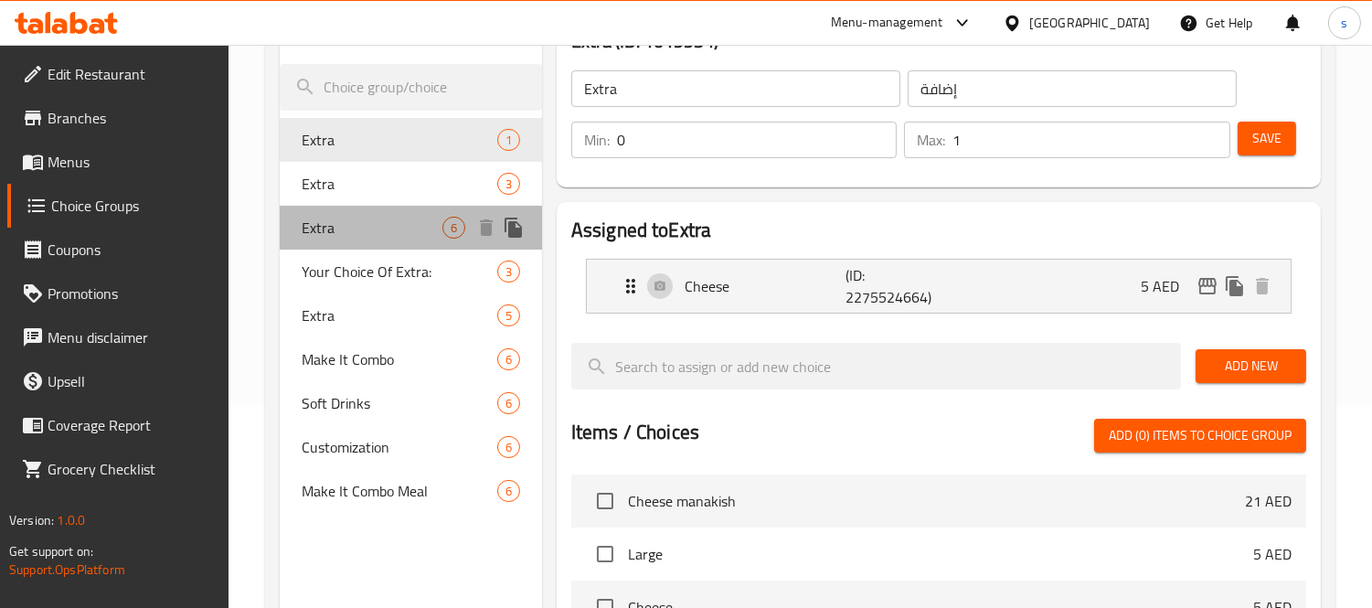
click at [326, 217] on span "Extra" at bounding box center [372, 228] width 141 height 22
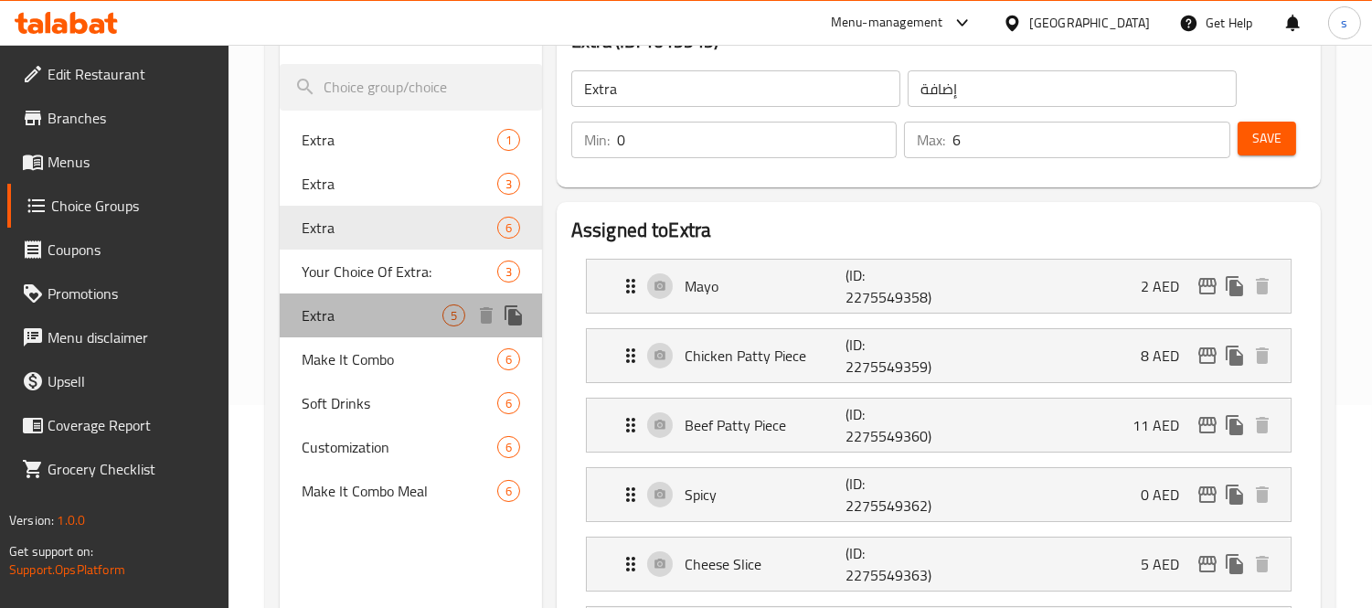
click at [324, 331] on div "Extra 5" at bounding box center [411, 315] width 262 height 44
type input "1"
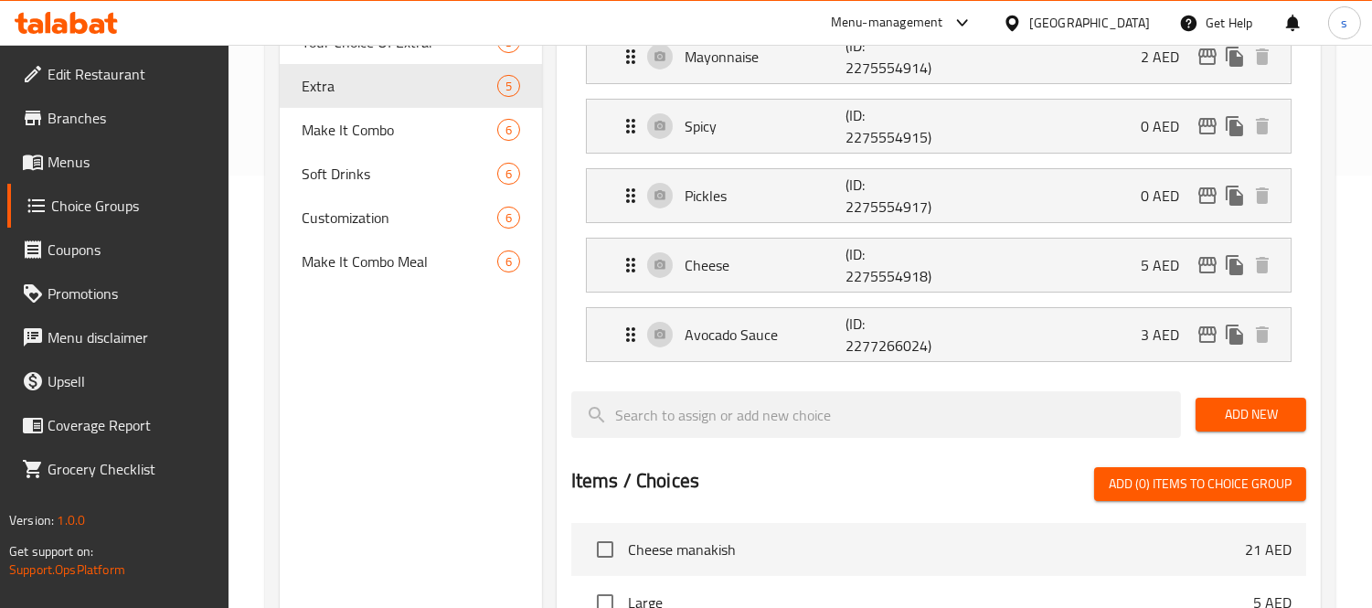
scroll to position [304, 0]
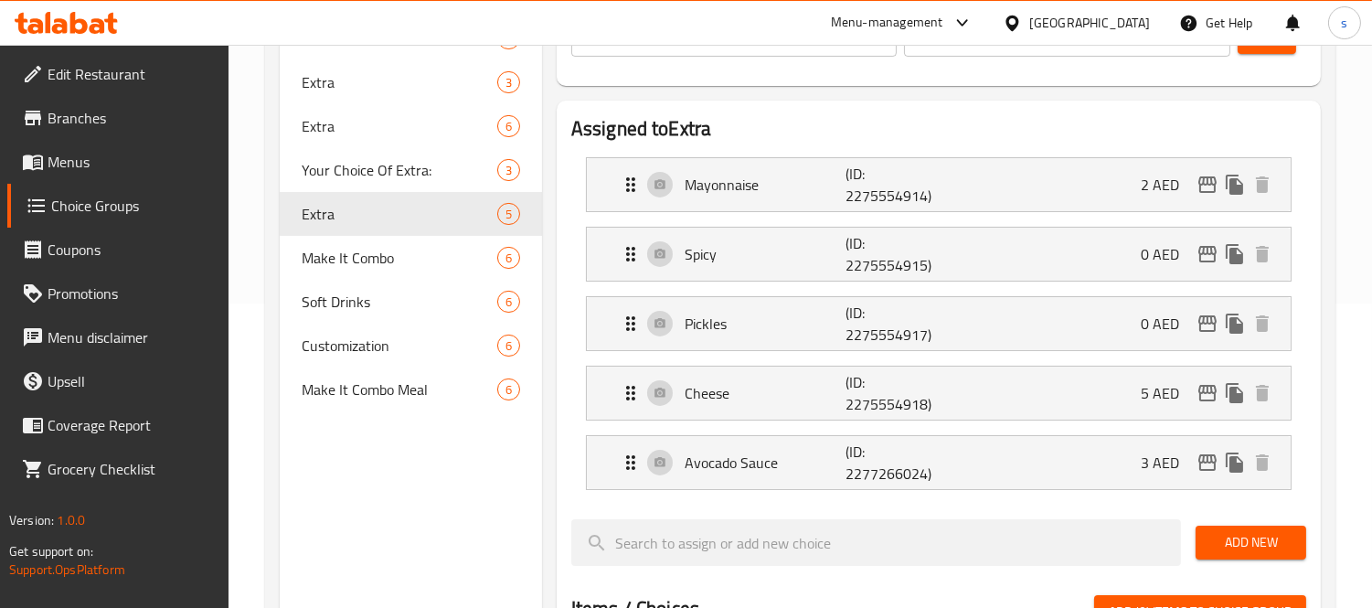
click at [1076, 35] on div "United Arab Emirates" at bounding box center [1076, 23] width 176 height 44
click at [1085, 29] on div "United Arab Emirates" at bounding box center [1089, 23] width 121 height 20
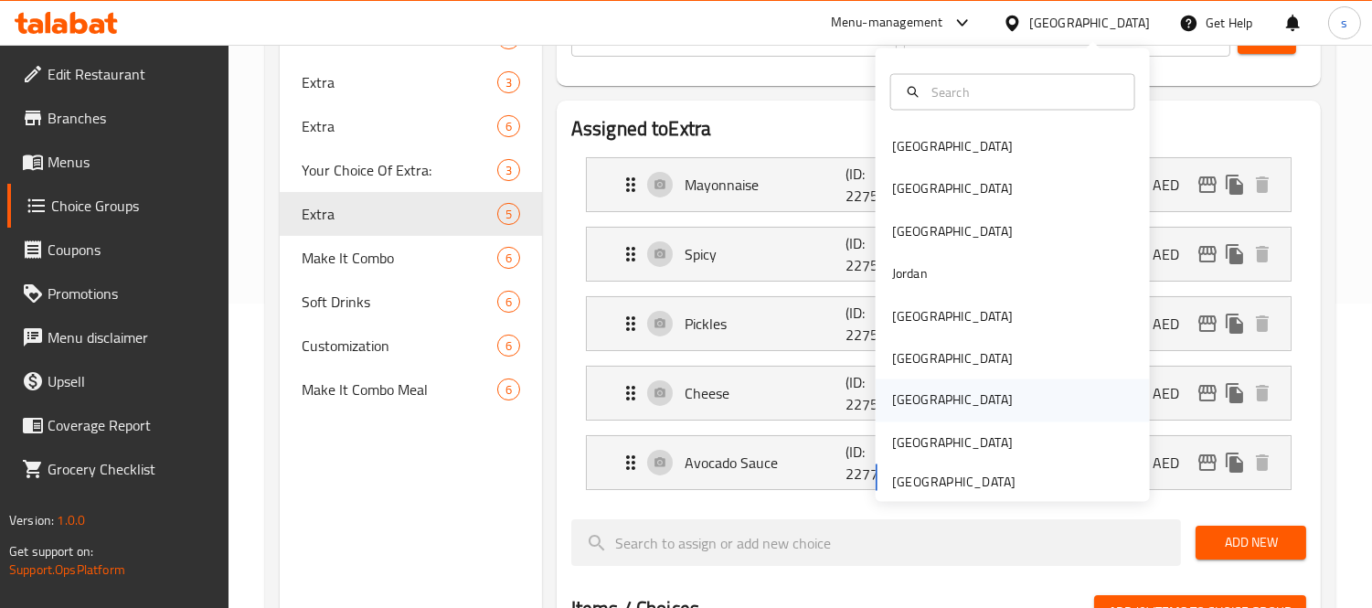
click at [896, 395] on div "[GEOGRAPHIC_DATA]" at bounding box center [952, 400] width 121 height 20
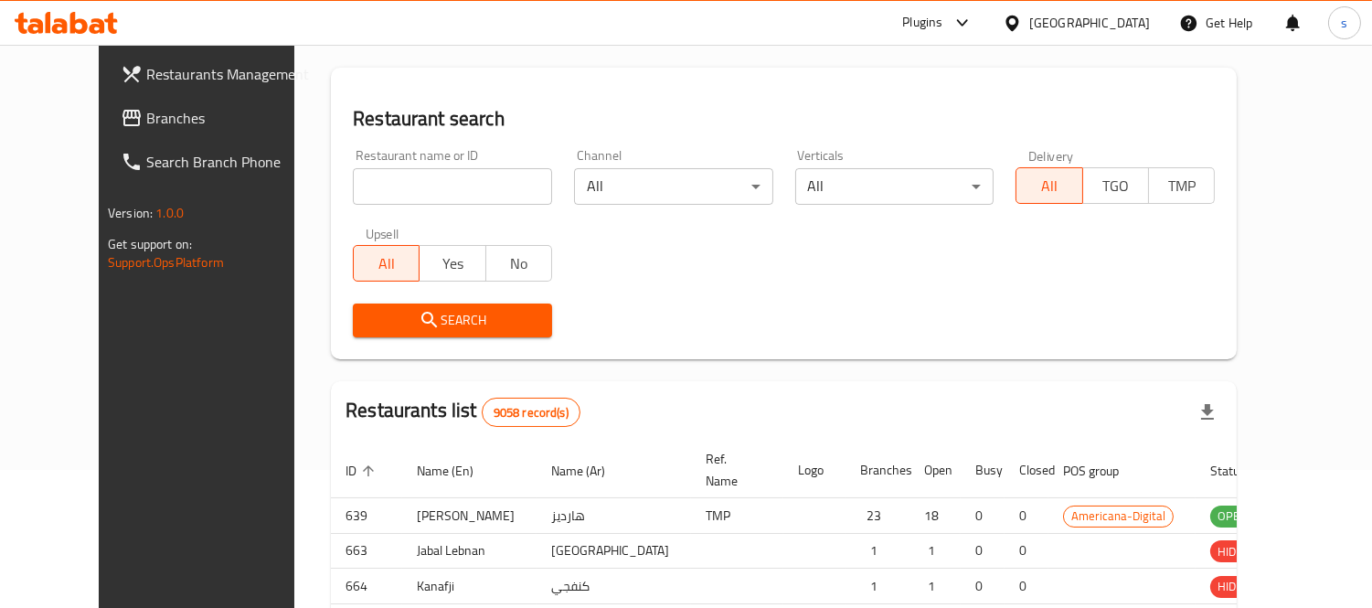
scroll to position [304, 0]
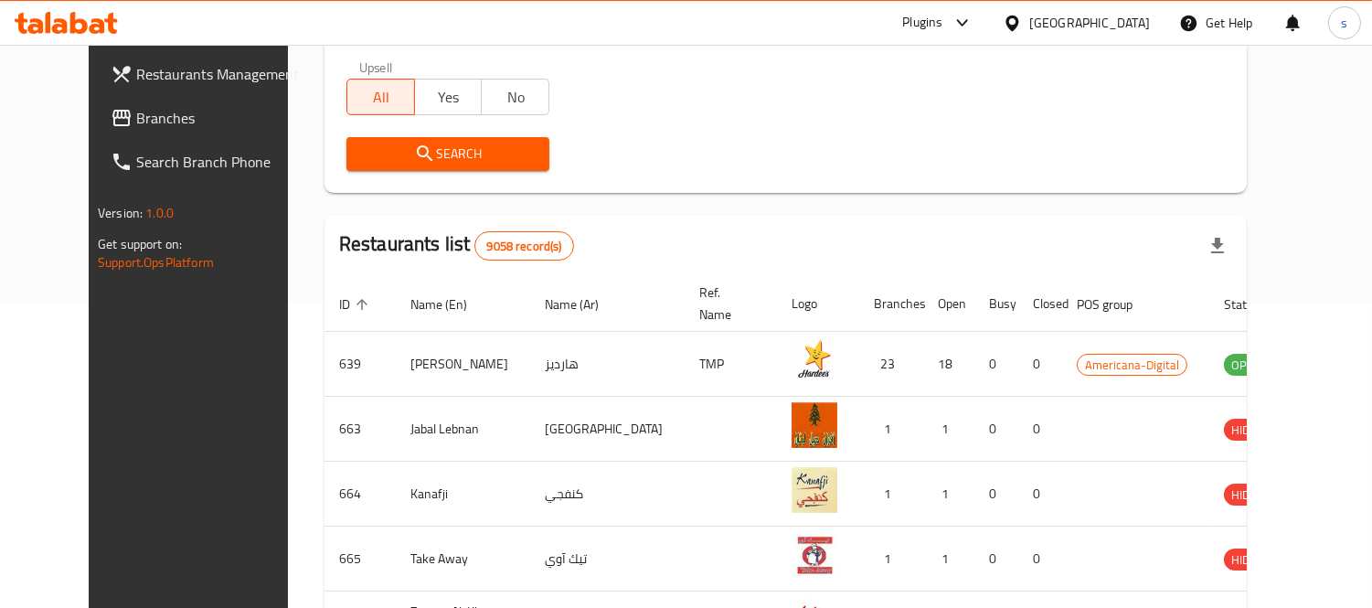
click at [136, 112] on span "Branches" at bounding box center [219, 118] width 167 height 22
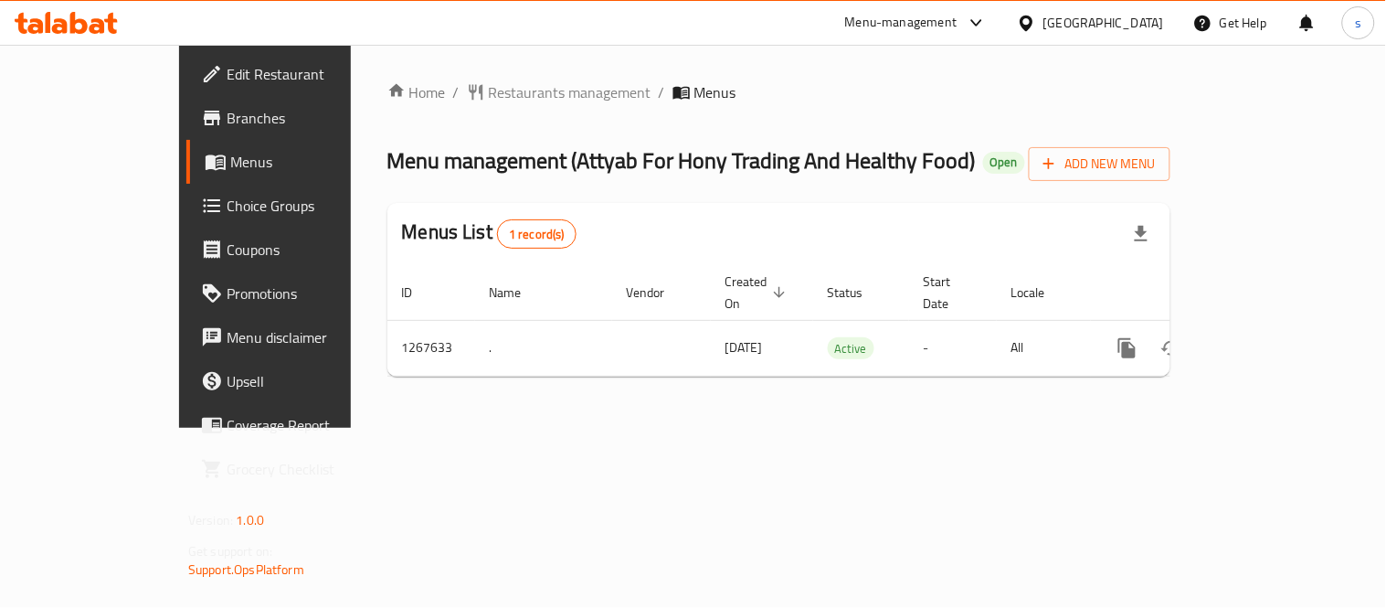
click at [988, 26] on icon at bounding box center [977, 23] width 22 height 22
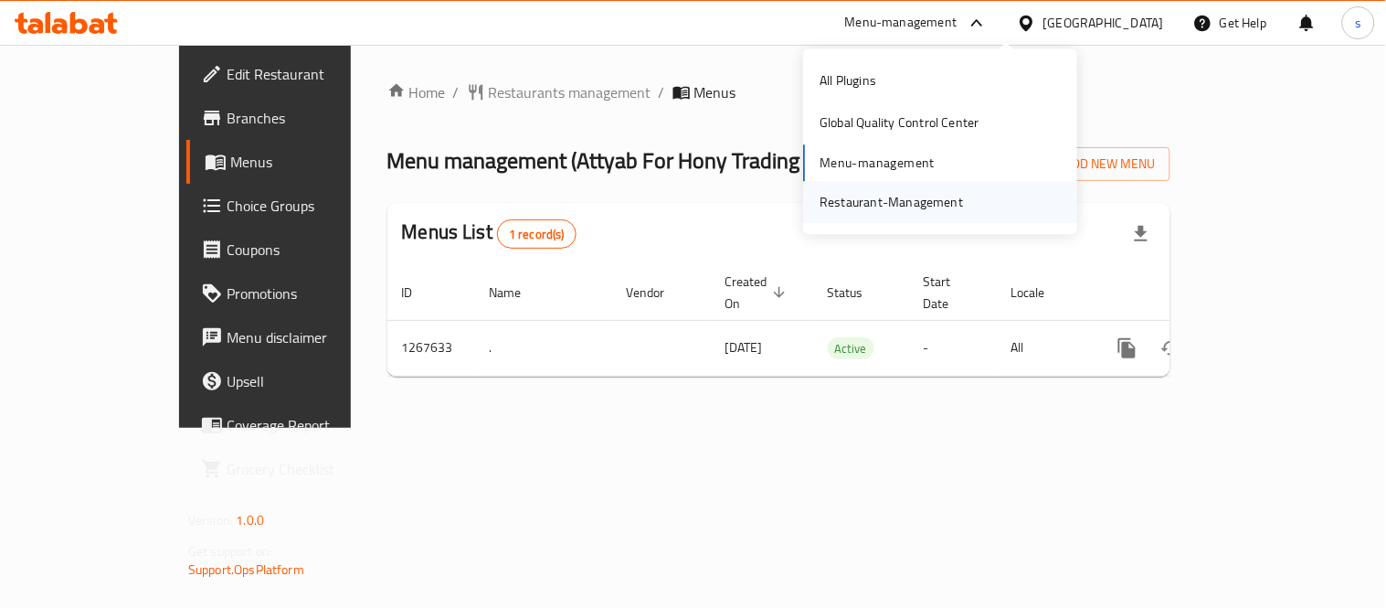
click at [964, 197] on div "Restaurant-Management" at bounding box center [891, 202] width 173 height 42
